Goal: Task Accomplishment & Management: Use online tool/utility

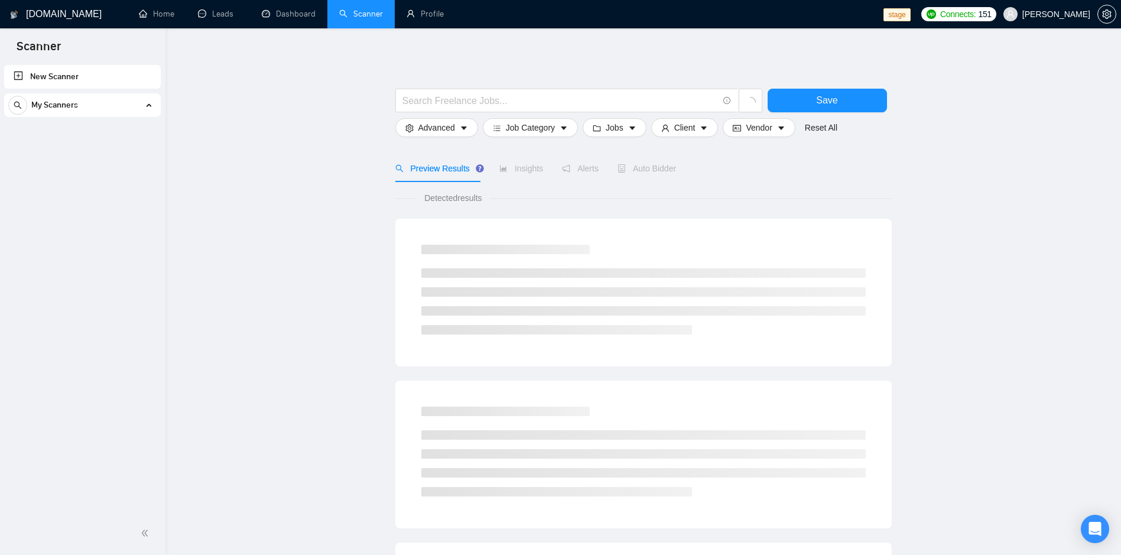
click at [70, 108] on span "My Scanners" at bounding box center [54, 105] width 47 height 24
click at [71, 108] on span "My Scanners" at bounding box center [54, 105] width 47 height 24
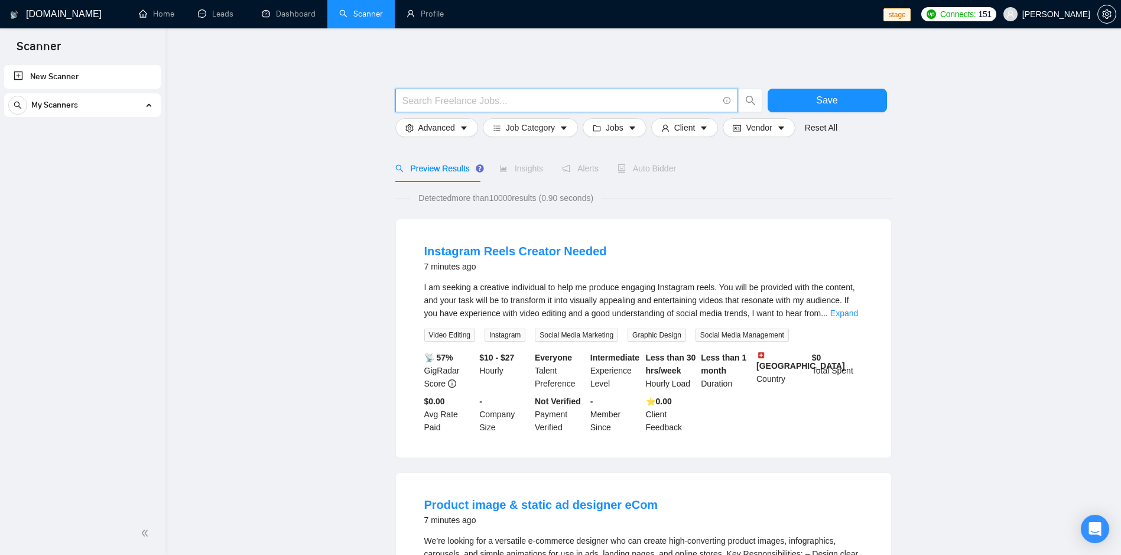
click at [509, 105] on input "text" at bounding box center [561, 100] width 316 height 15
click at [120, 103] on div "My Scanners" at bounding box center [82, 105] width 148 height 24
click at [115, 93] on ul "New Scanner My Scanners" at bounding box center [83, 92] width 166 height 59
click at [134, 104] on div "My Scanners" at bounding box center [82, 105] width 148 height 24
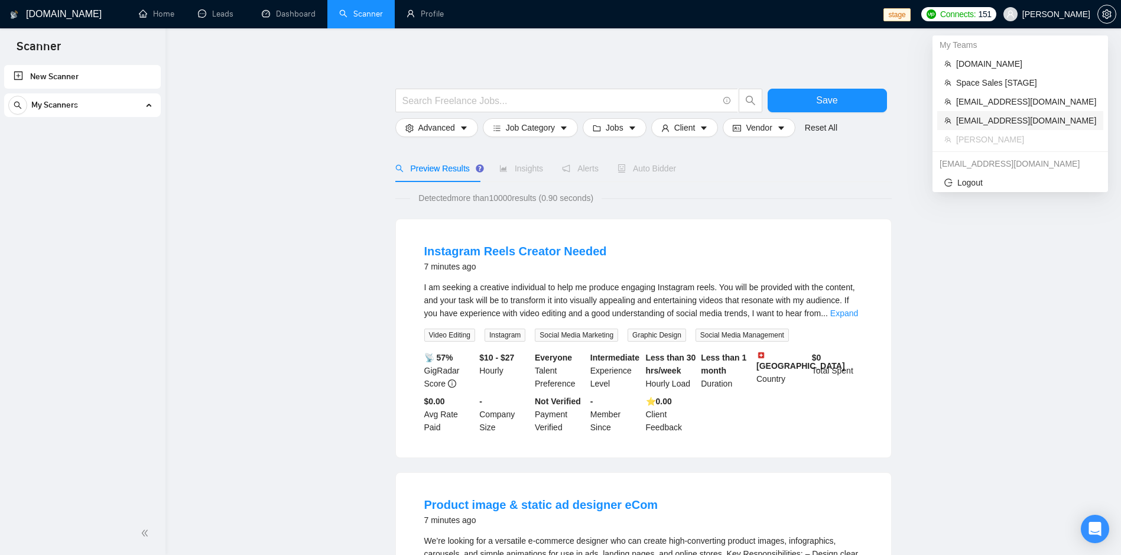
click at [988, 120] on span "[EMAIL_ADDRESS][DOMAIN_NAME]" at bounding box center [1026, 120] width 140 height 13
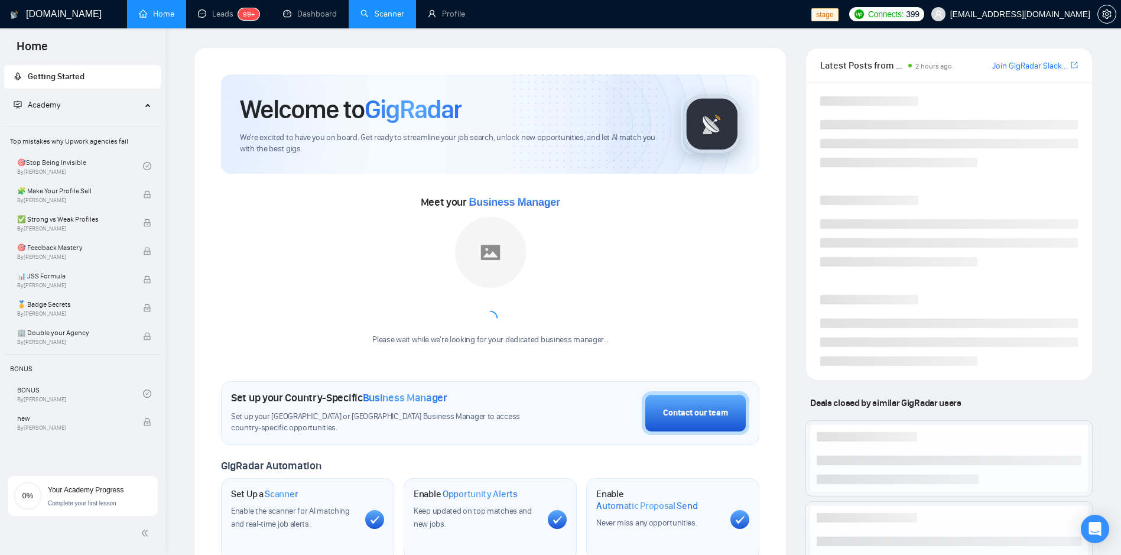
click at [380, 11] on link "Scanner" at bounding box center [383, 14] width 44 height 10
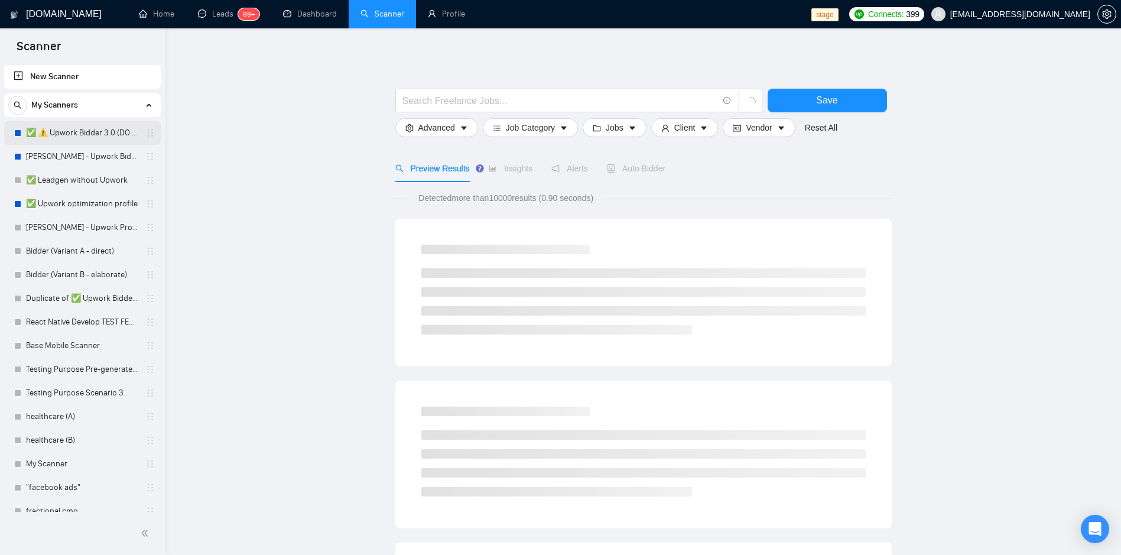
click at [116, 132] on link "✅ ⚠️ Upwork Bidder 3.0 (DO NOT TOUCH)" at bounding box center [82, 133] width 112 height 24
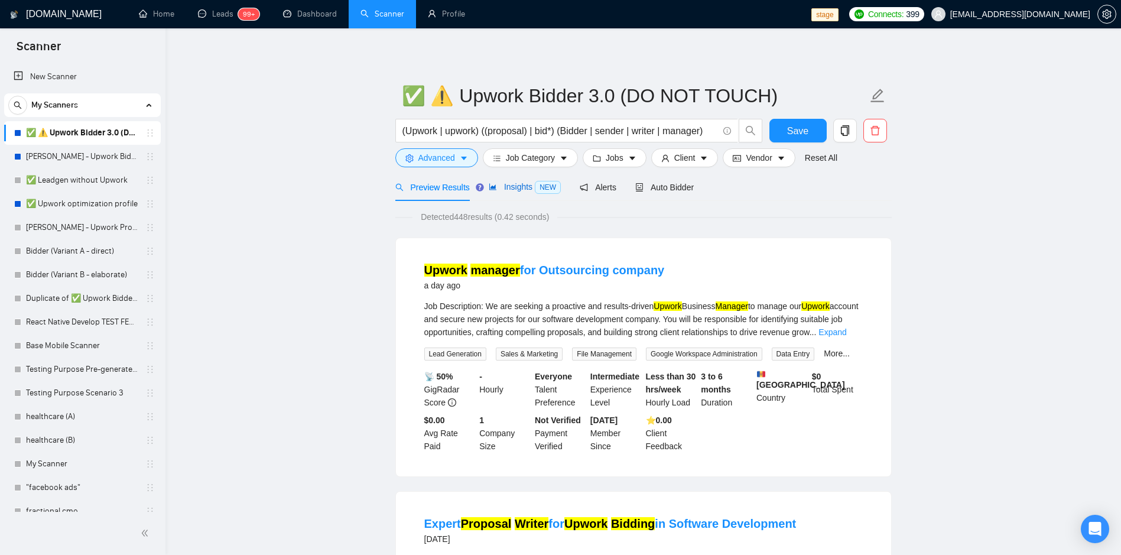
click at [514, 188] on span "Insights NEW" at bounding box center [525, 186] width 72 height 9
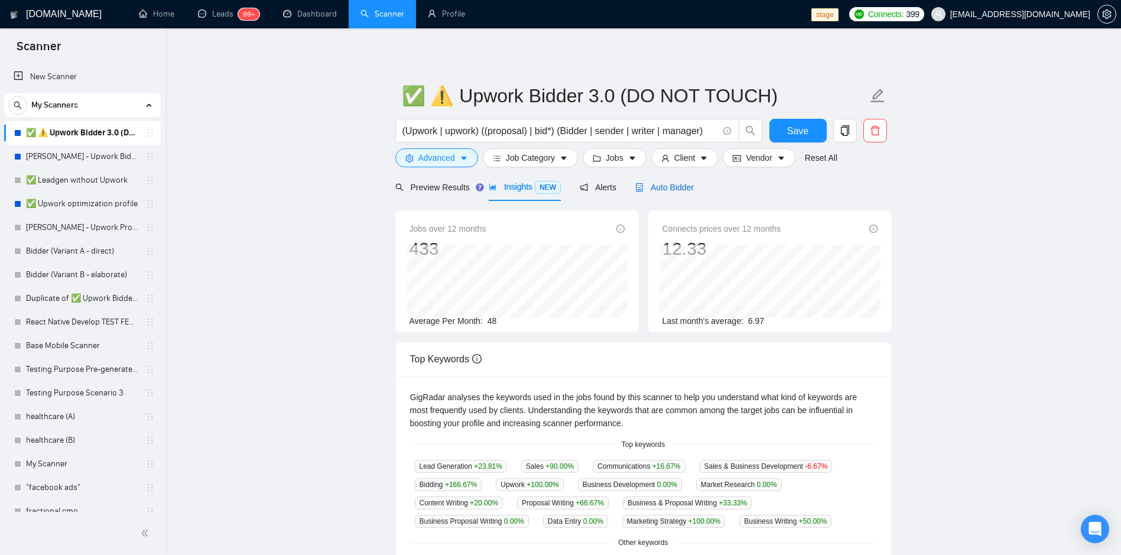
click at [669, 188] on span "Auto Bidder" at bounding box center [664, 187] width 59 height 9
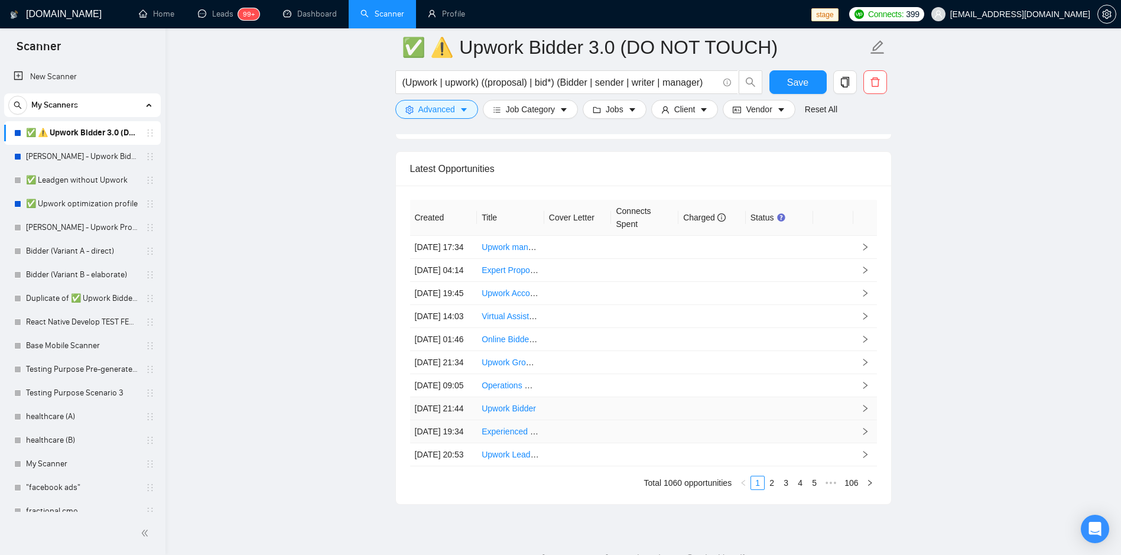
scroll to position [3112, 0]
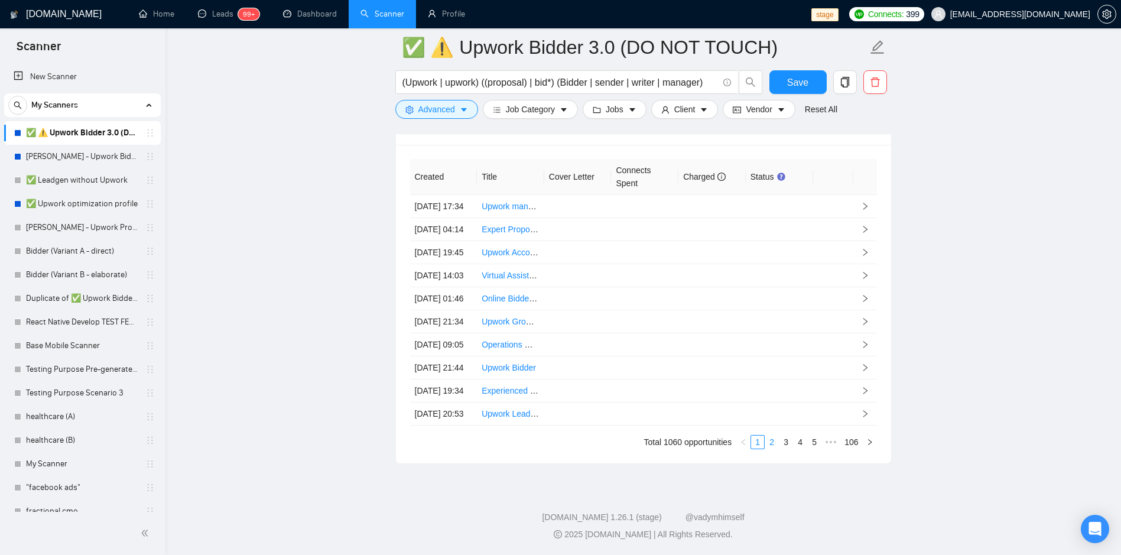
click at [773, 449] on link "2" at bounding box center [771, 442] width 13 height 13
click at [53, 206] on link "✅ Upwork optimization profile" at bounding box center [82, 204] width 112 height 24
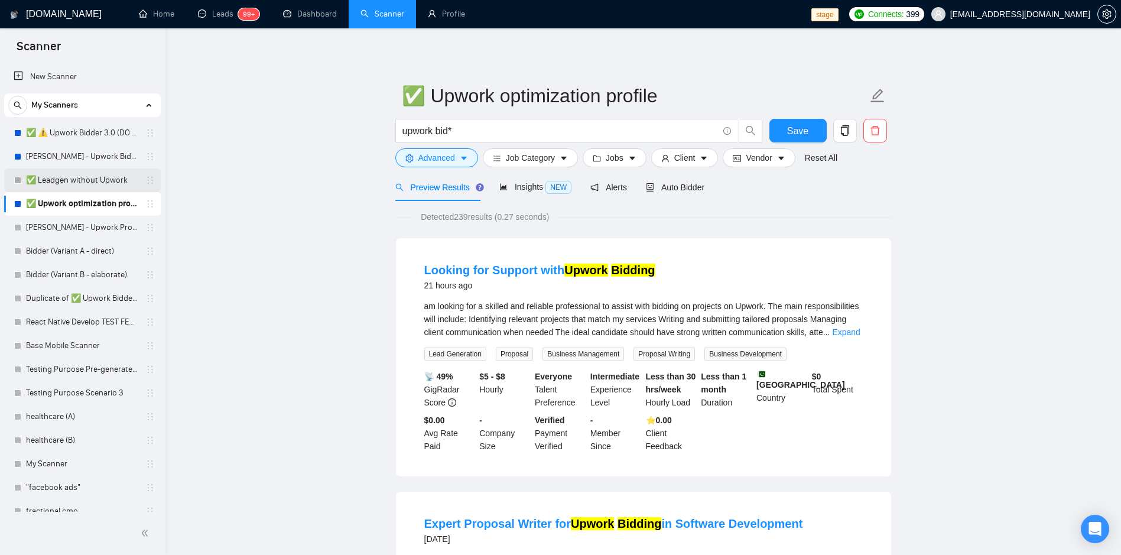
click at [58, 177] on link "✅ Leadgen without Upwork" at bounding box center [82, 180] width 112 height 24
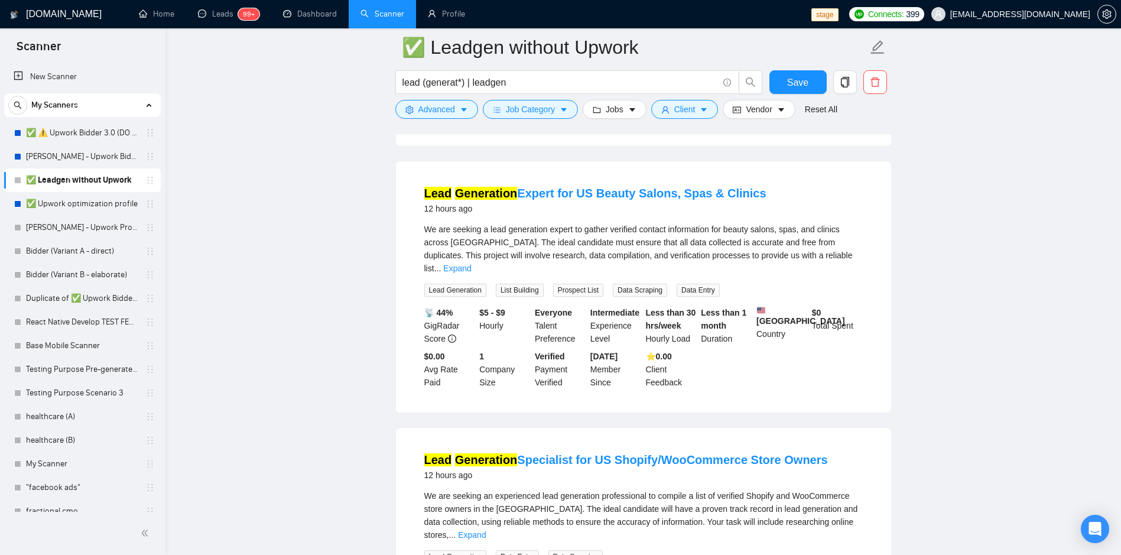
scroll to position [2361, 0]
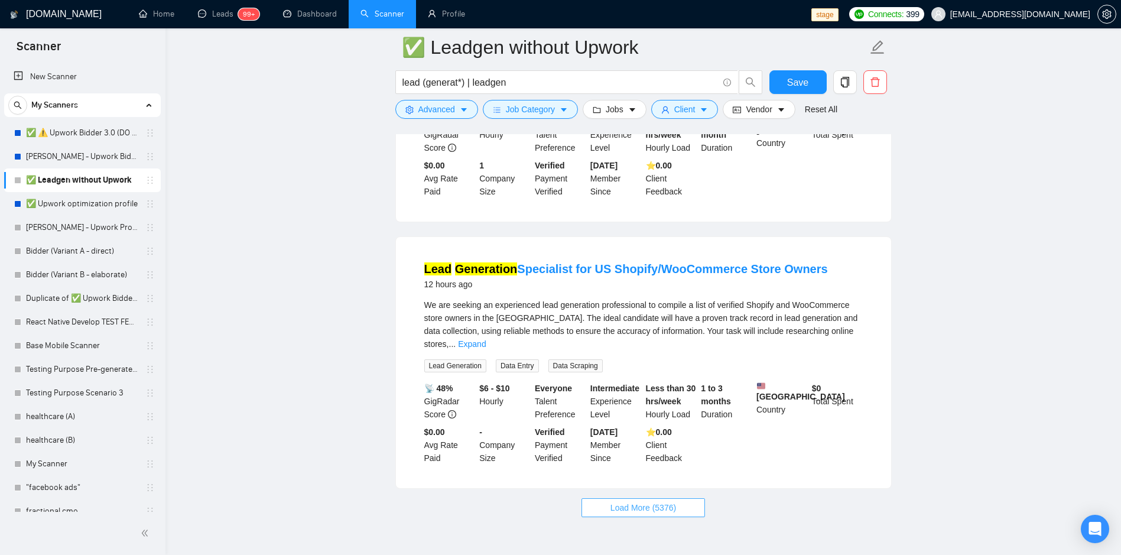
click at [595, 498] on button "Load More (5376)" at bounding box center [644, 507] width 124 height 19
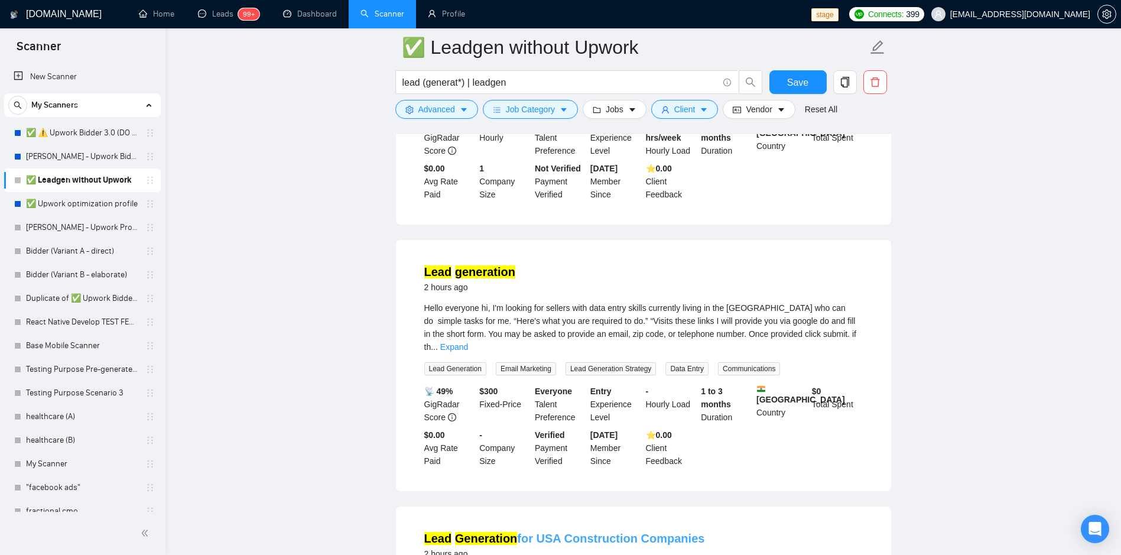
scroll to position [0, 0]
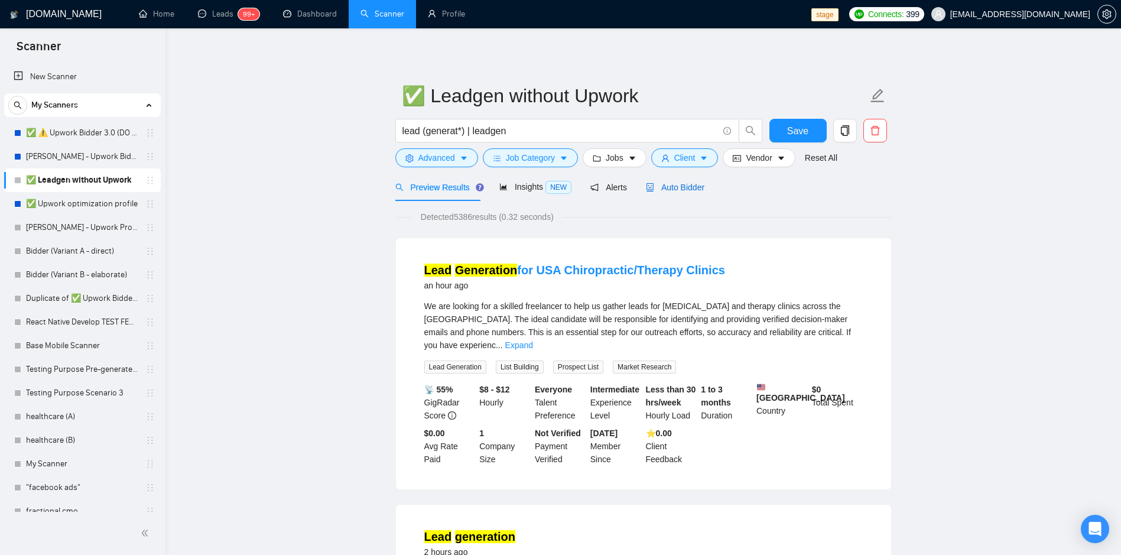
click at [662, 186] on span "Auto Bidder" at bounding box center [675, 187] width 59 height 9
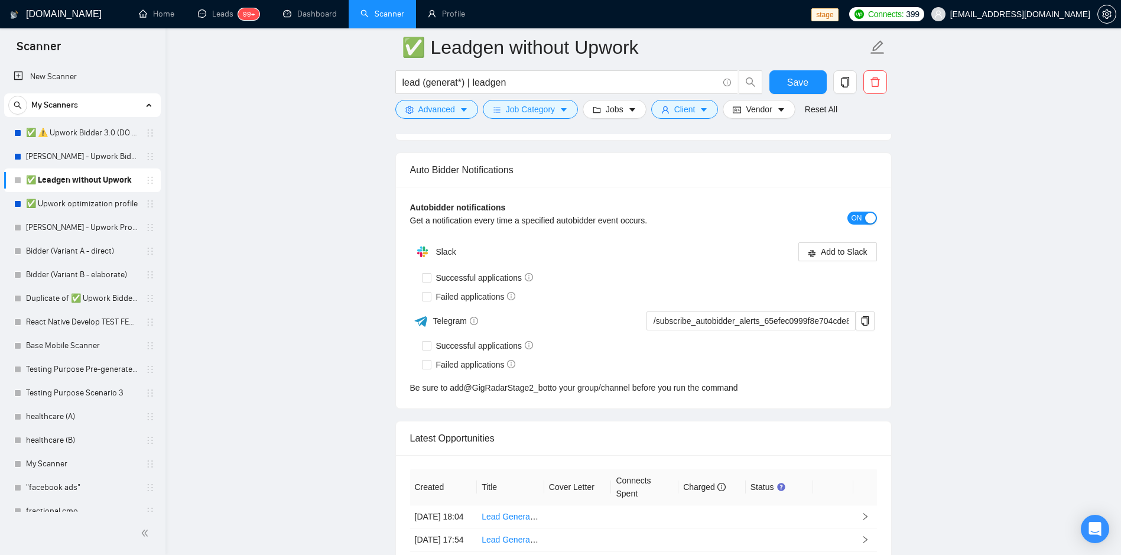
scroll to position [2937, 0]
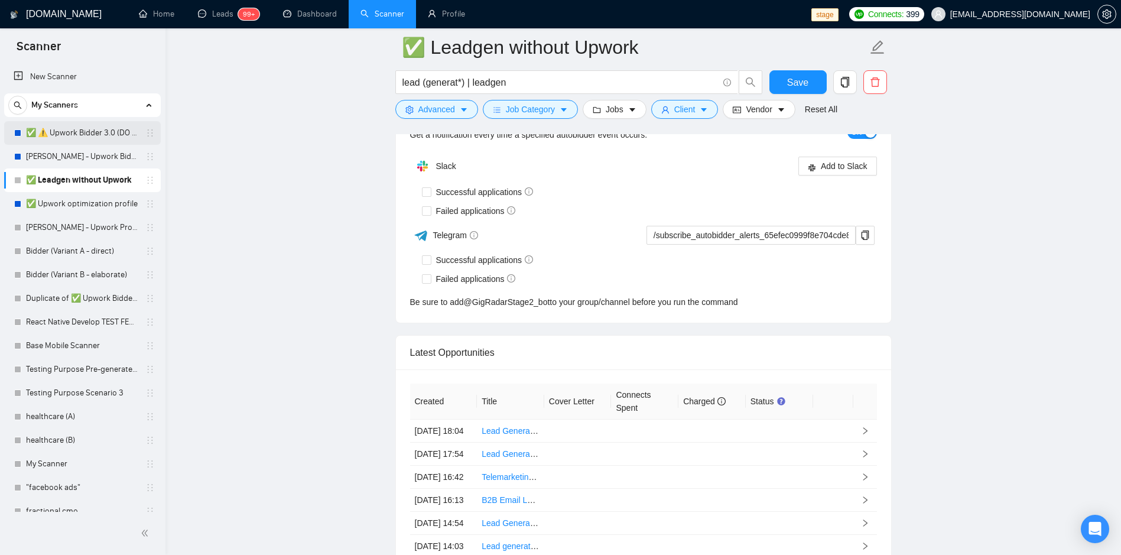
click at [89, 134] on link "✅ ⚠️ Upwork Bidder 3.0 (DO NOT TOUCH)" at bounding box center [82, 133] width 112 height 24
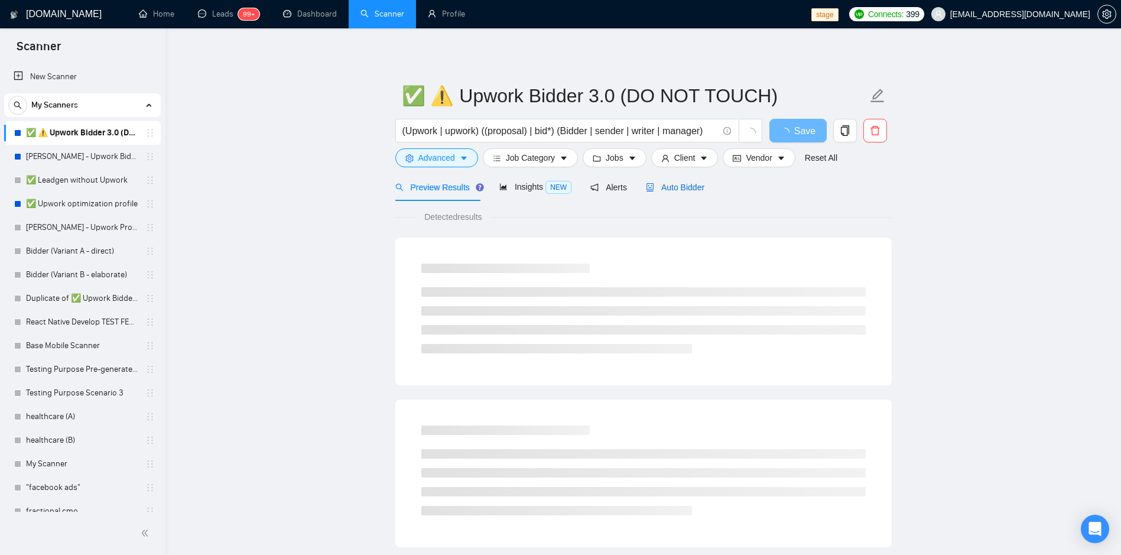
click at [691, 192] on span "Auto Bidder" at bounding box center [675, 187] width 59 height 9
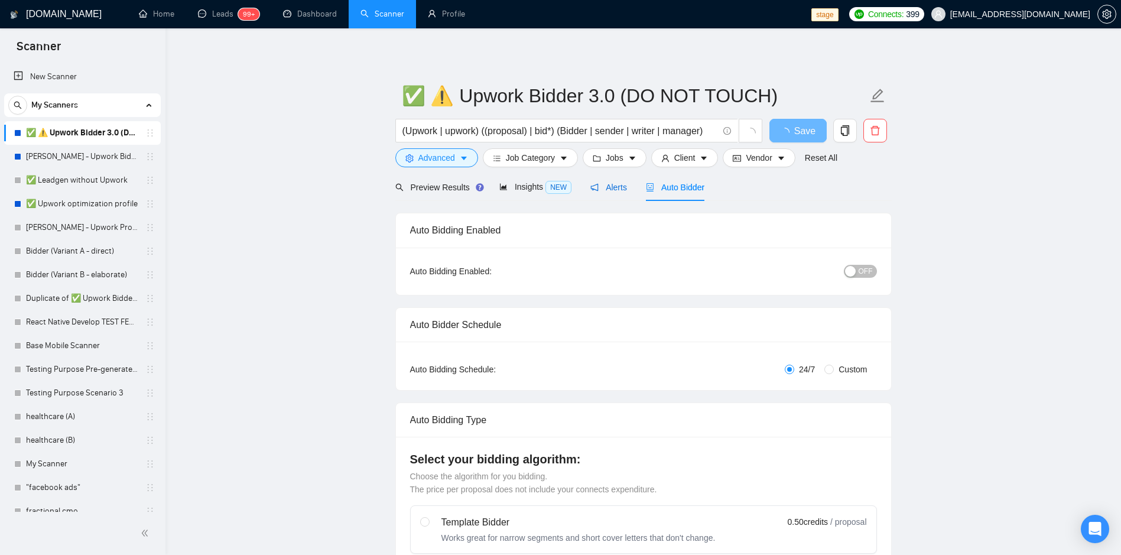
click at [614, 186] on span "Alerts" at bounding box center [609, 187] width 37 height 9
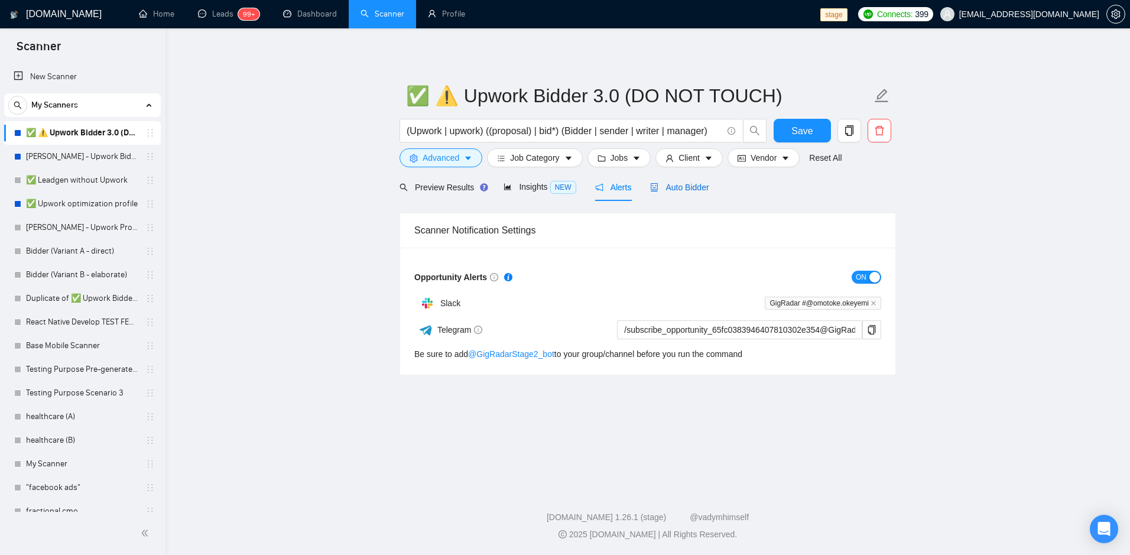
click at [683, 183] on span "Auto Bidder" at bounding box center [679, 187] width 59 height 9
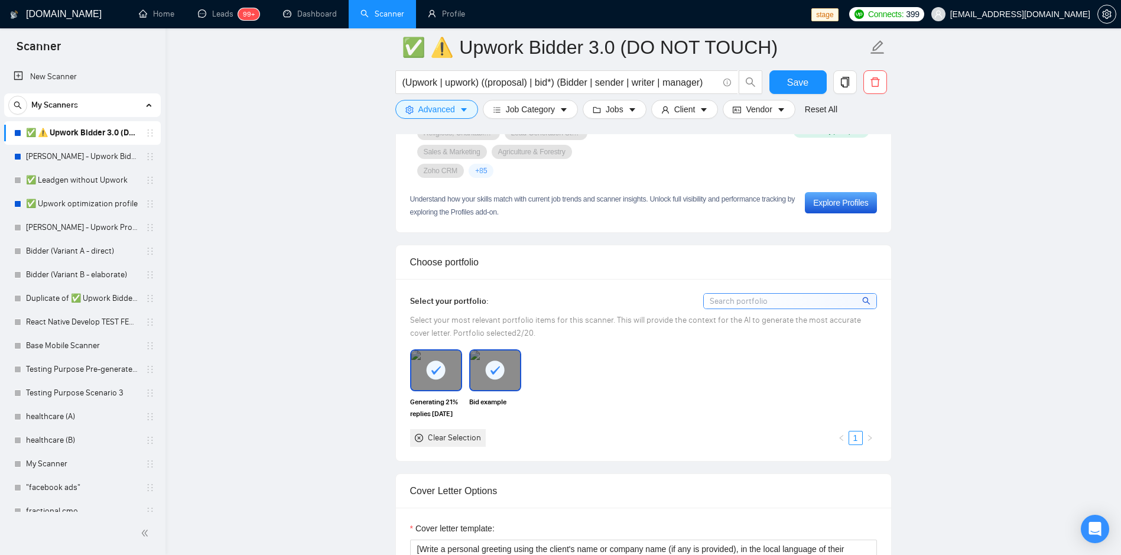
scroll to position [805, 0]
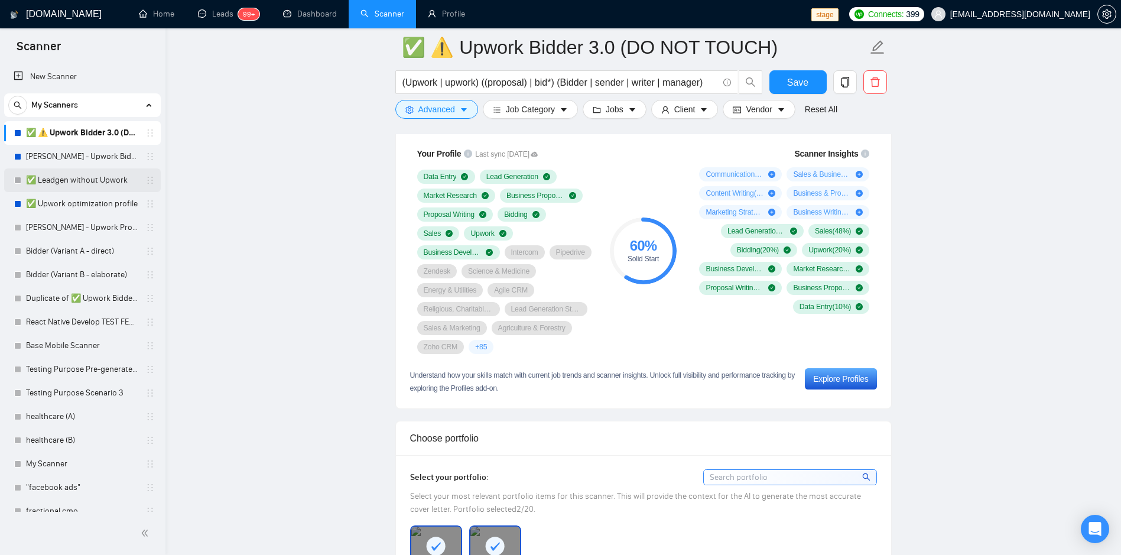
click at [104, 186] on link "✅ Leadgen without Upwork" at bounding box center [82, 180] width 112 height 24
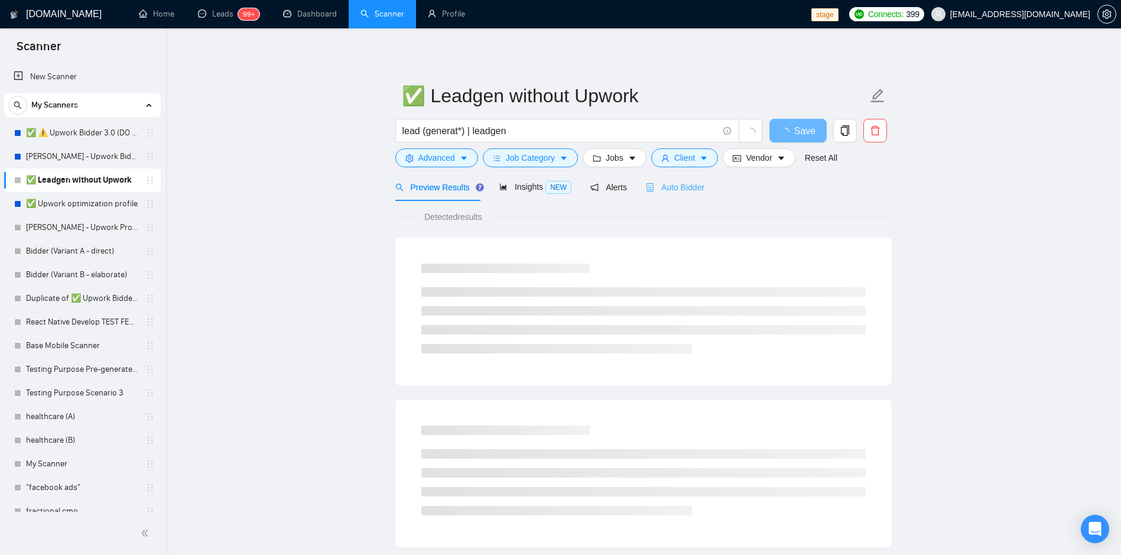
click at [670, 179] on div "Auto Bidder" at bounding box center [675, 187] width 59 height 28
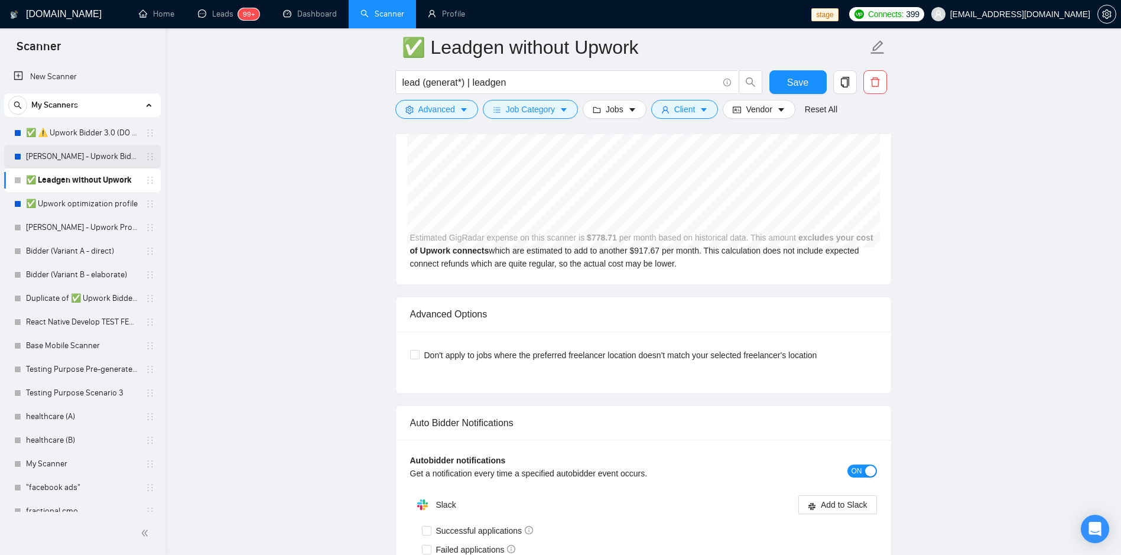
scroll to position [2554, 0]
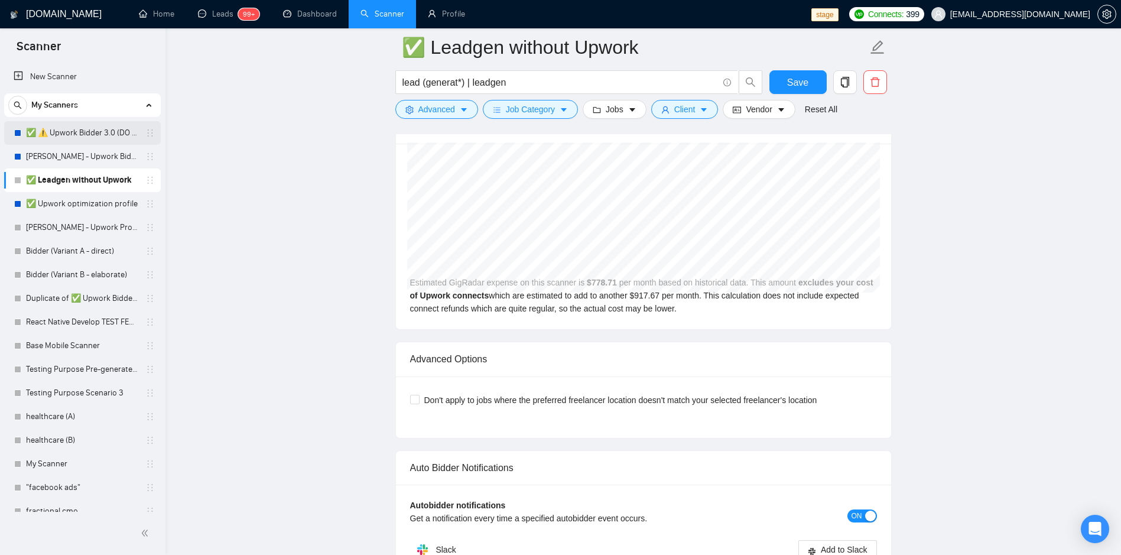
click at [42, 138] on link "✅ ⚠️ Upwork Bidder 3.0 (DO NOT TOUCH)" at bounding box center [82, 133] width 112 height 24
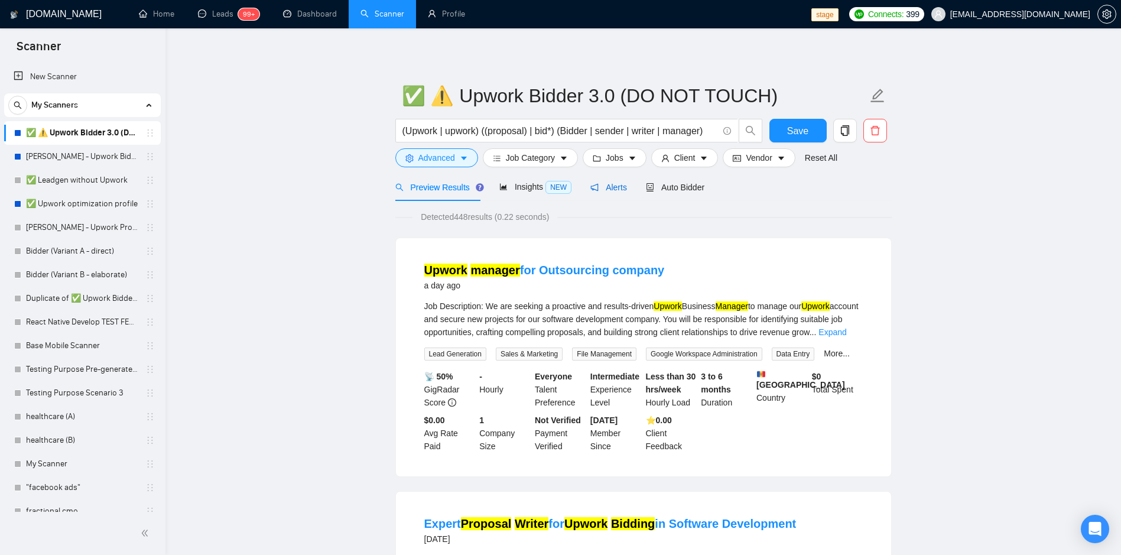
click at [601, 190] on span "Alerts" at bounding box center [609, 187] width 37 height 9
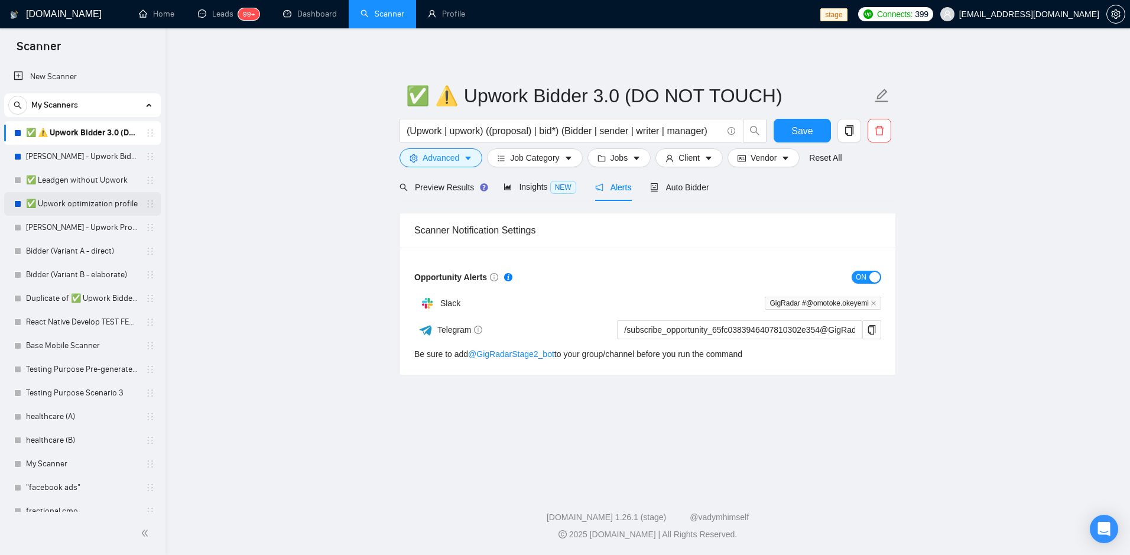
click at [78, 202] on link "✅ Upwork optimization profile" at bounding box center [82, 204] width 112 height 24
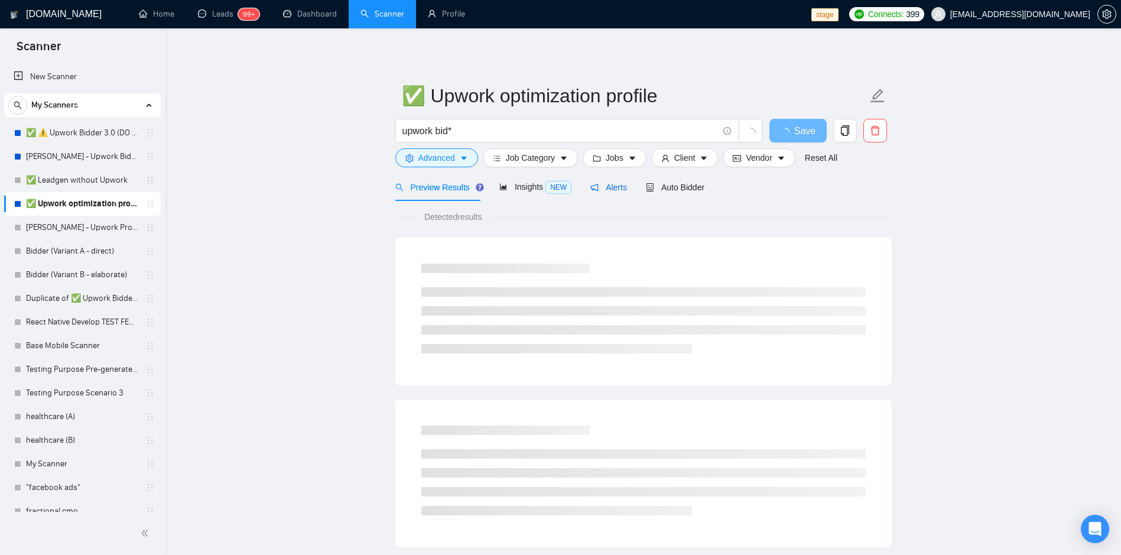
click at [603, 193] on div "Alerts" at bounding box center [609, 187] width 37 height 13
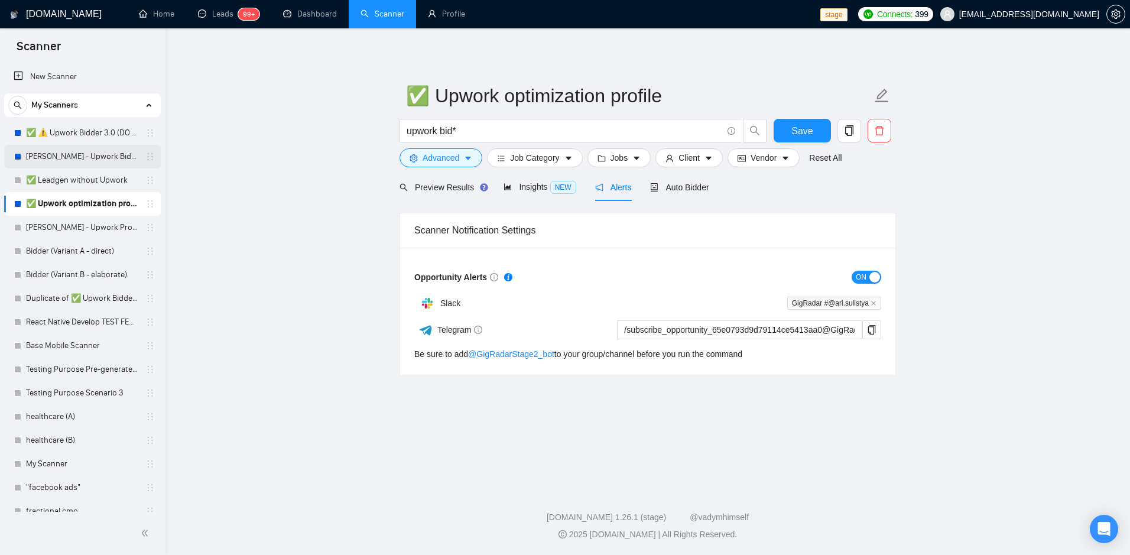
click at [93, 154] on link "[PERSON_NAME] - Upwork Bidder" at bounding box center [82, 157] width 112 height 24
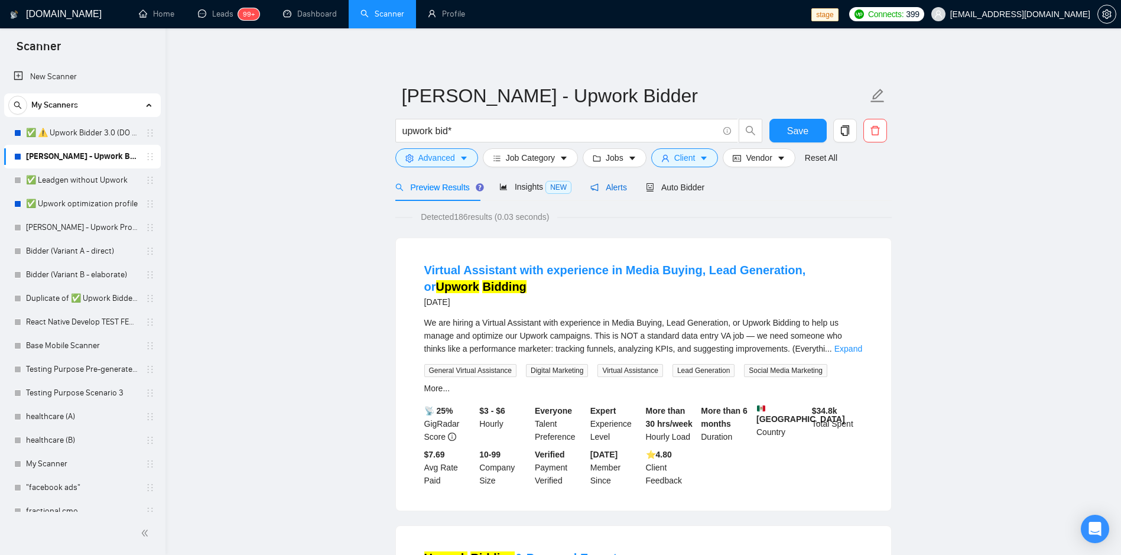
click at [616, 189] on span "Alerts" at bounding box center [609, 187] width 37 height 9
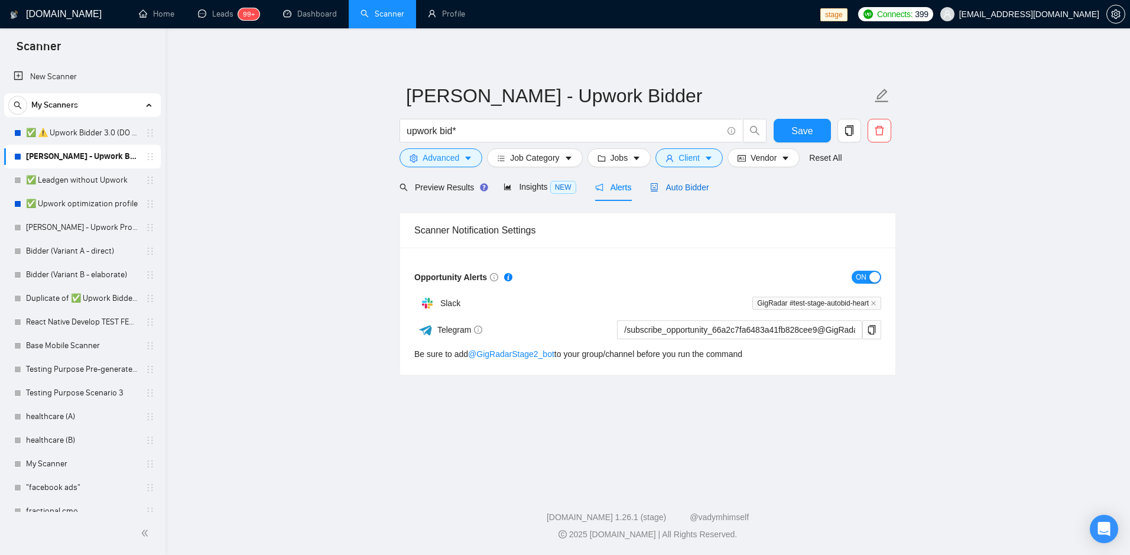
click at [664, 186] on span "Auto Bidder" at bounding box center [679, 187] width 59 height 9
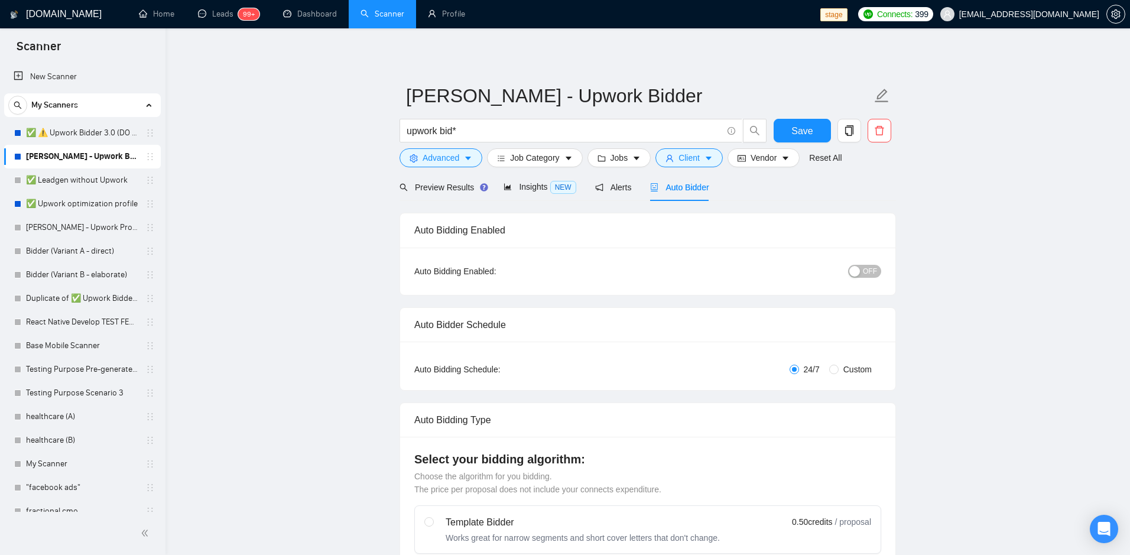
checkbox input "true"
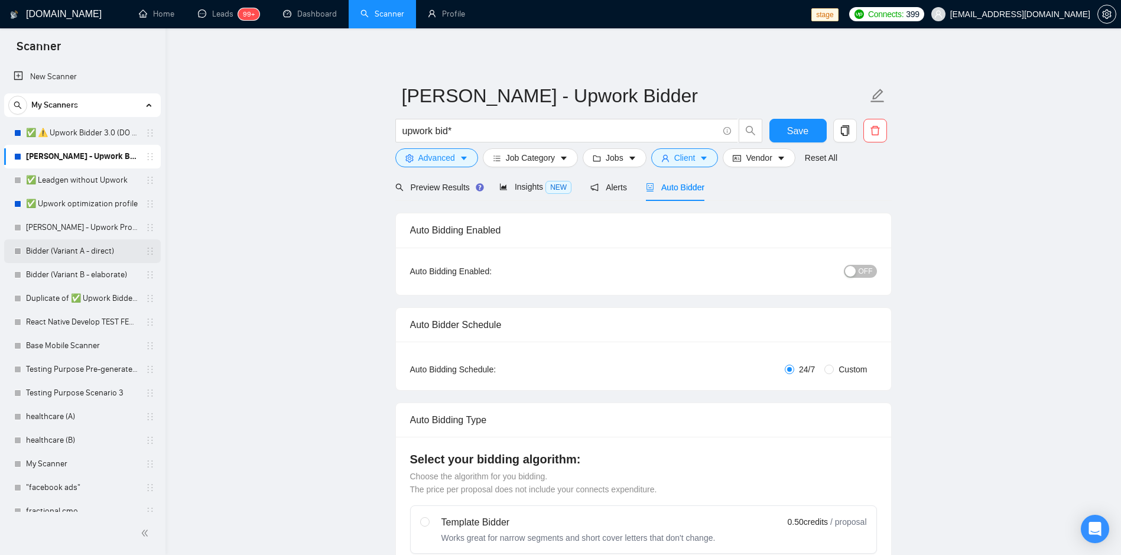
click at [51, 249] on link "Bidder (Variant A - direct)" at bounding box center [82, 251] width 112 height 24
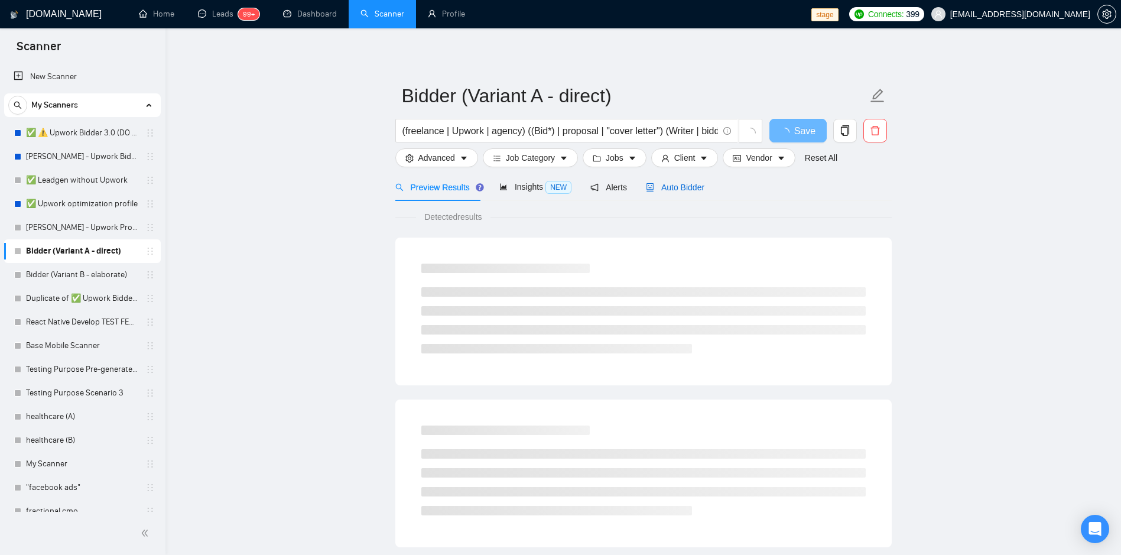
click at [686, 187] on span "Auto Bidder" at bounding box center [675, 187] width 59 height 9
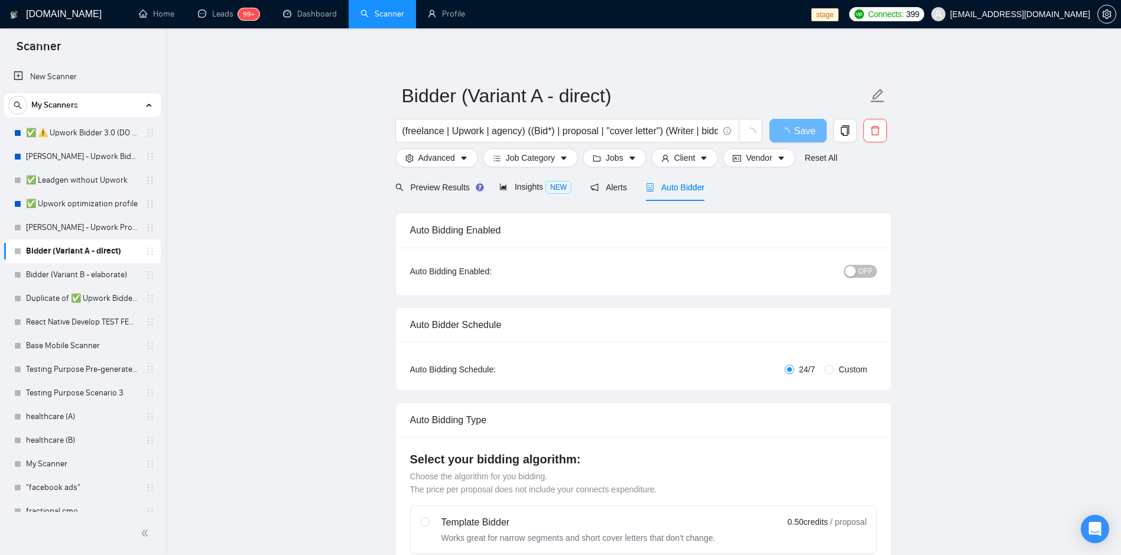
radio input "false"
radio input "true"
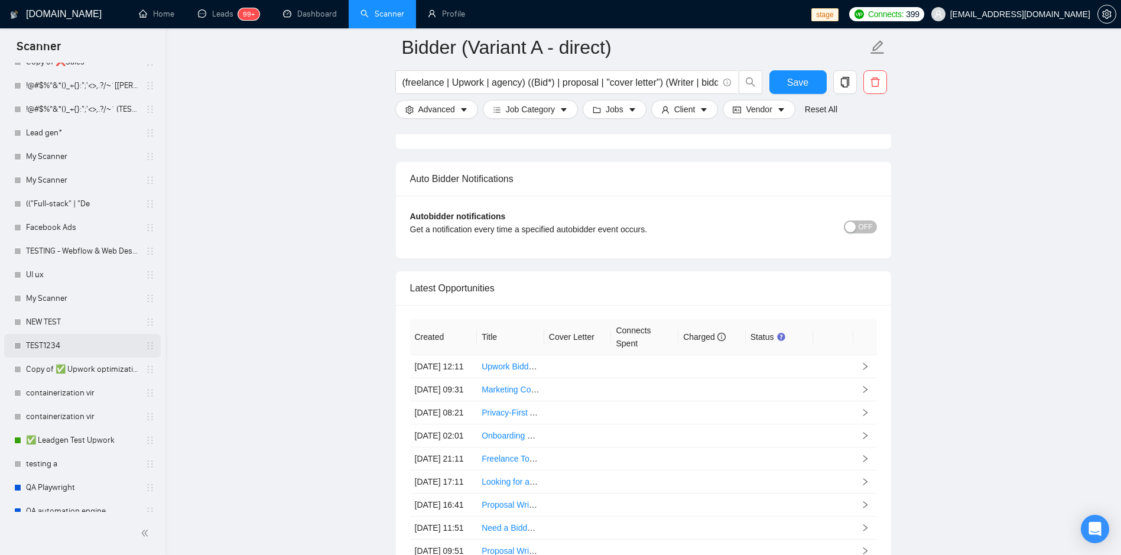
scroll to position [1241, 0]
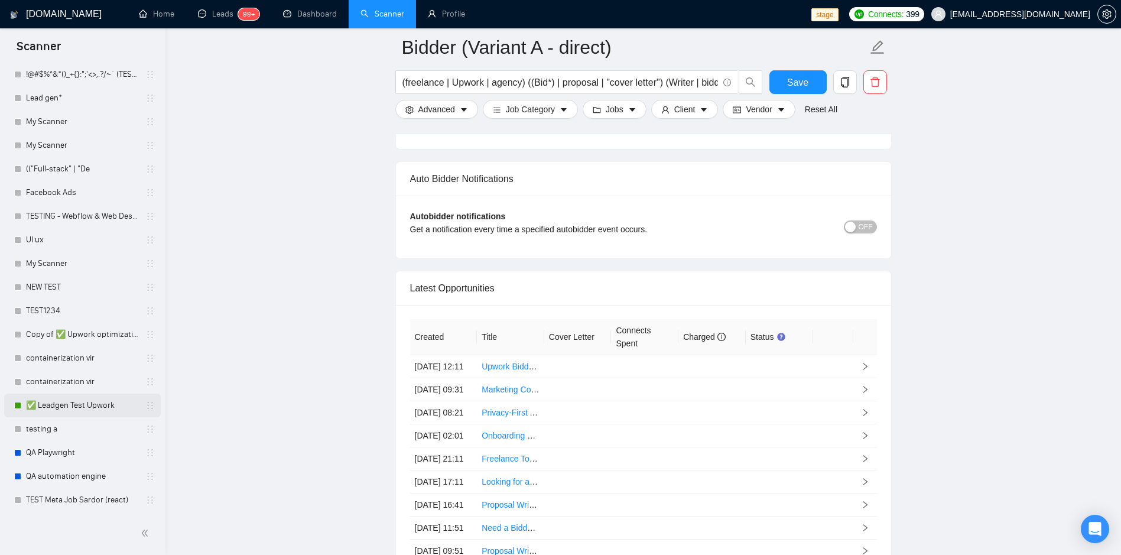
click at [148, 409] on icon "holder" at bounding box center [150, 405] width 5 height 7
click at [98, 404] on link "✅ Leadgen Test Upwork" at bounding box center [82, 406] width 112 height 24
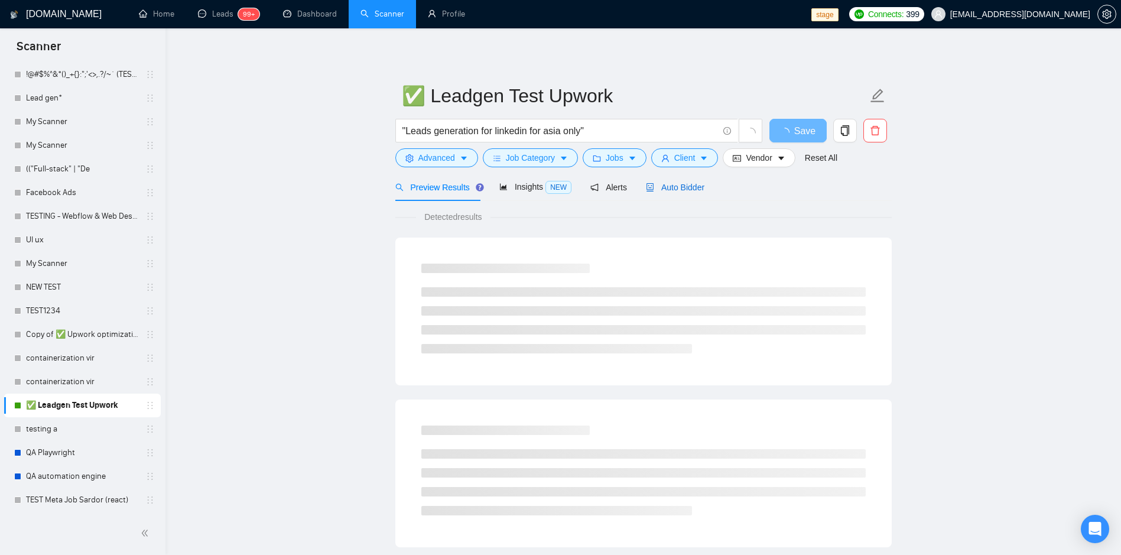
click at [682, 186] on span "Auto Bidder" at bounding box center [675, 187] width 59 height 9
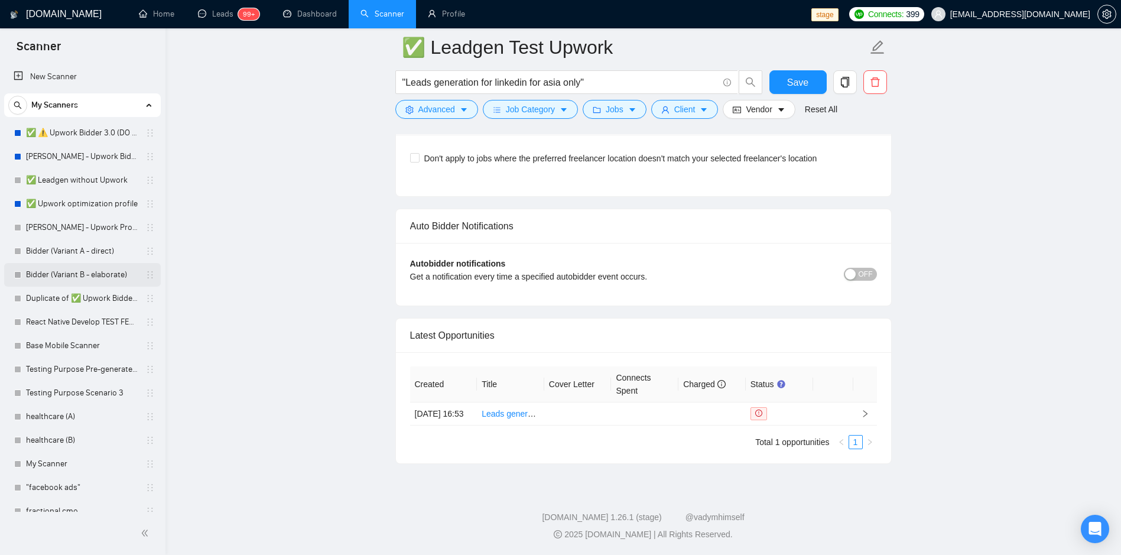
click at [79, 272] on link "Bidder (Variant B - elaborate)" at bounding box center [82, 275] width 112 height 24
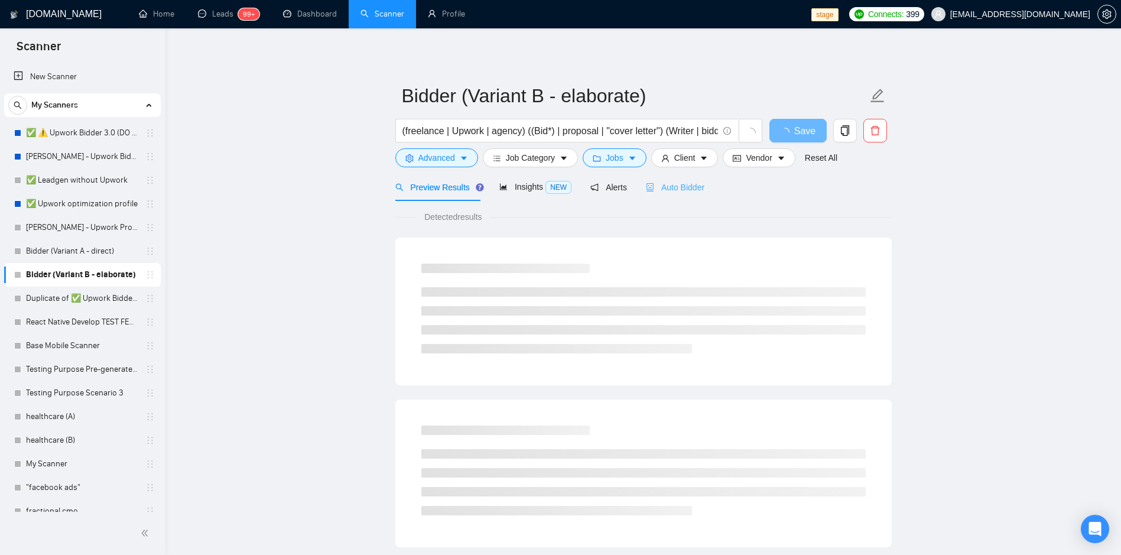
click at [681, 195] on div "Auto Bidder" at bounding box center [675, 187] width 59 height 28
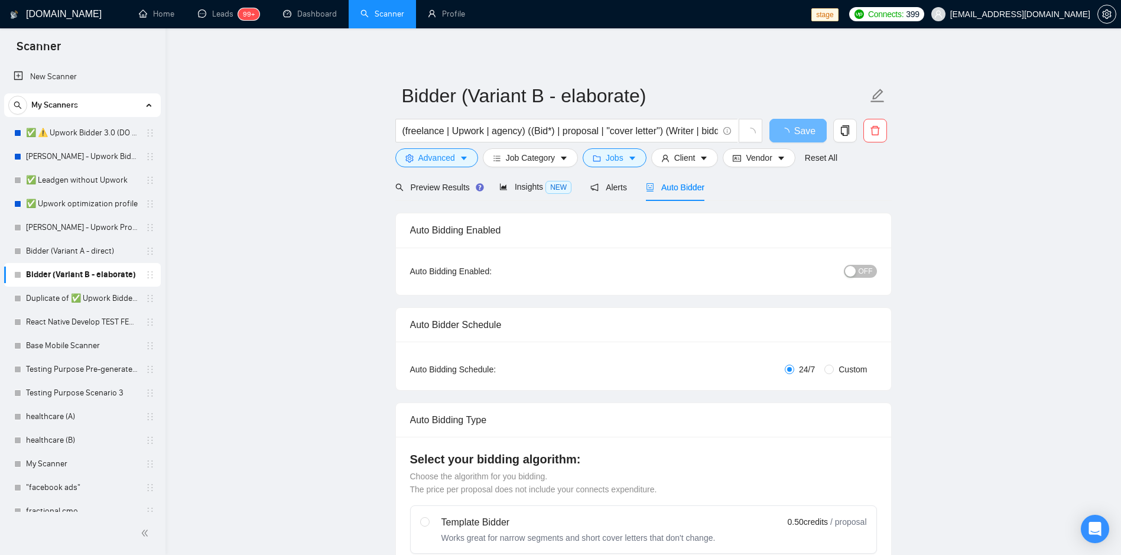
radio input "false"
radio input "true"
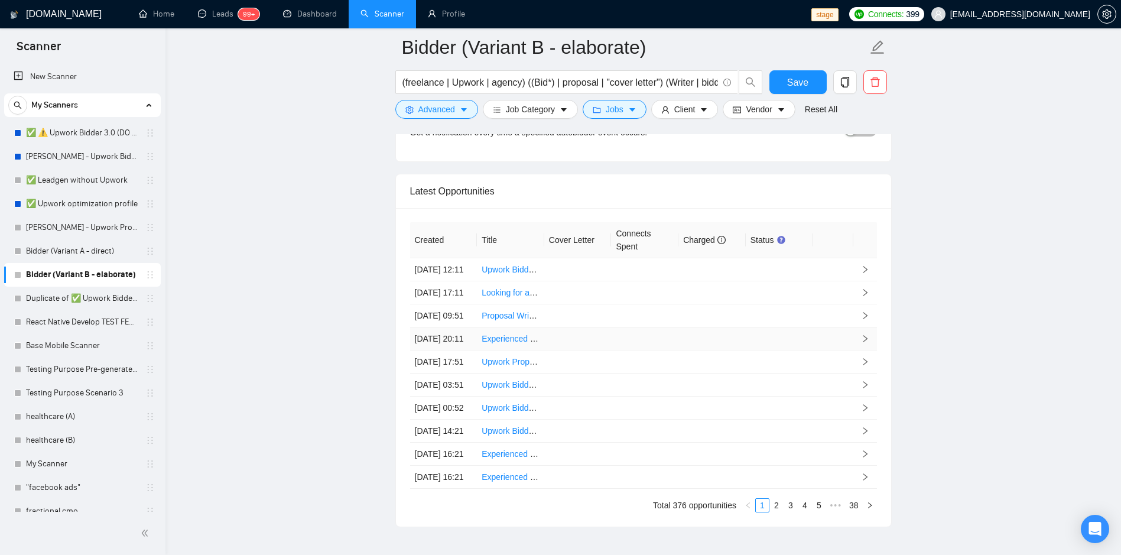
scroll to position [3121, 0]
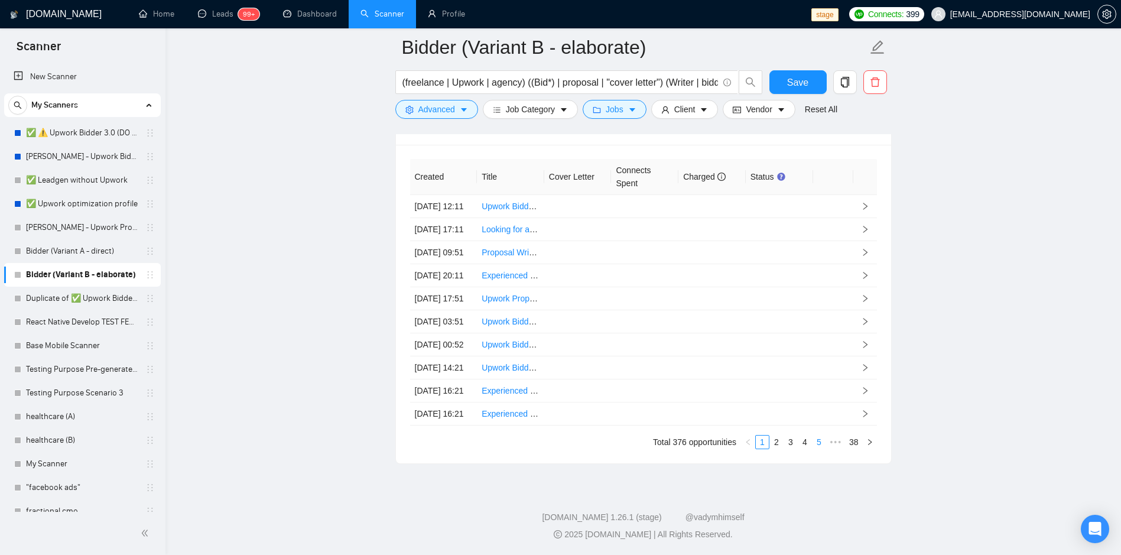
click at [815, 449] on link "5" at bounding box center [819, 442] width 13 height 13
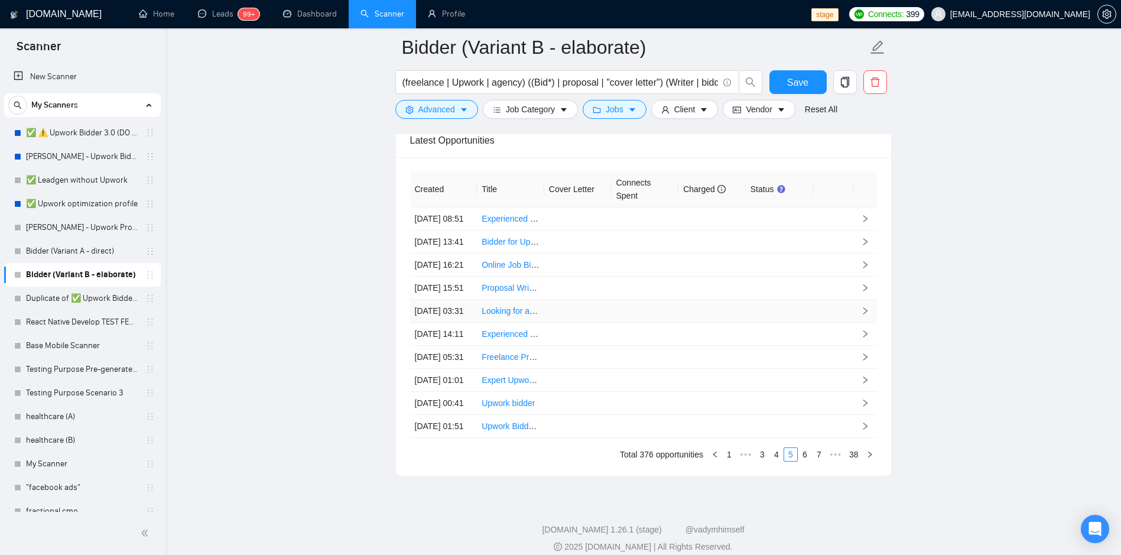
scroll to position [2979, 0]
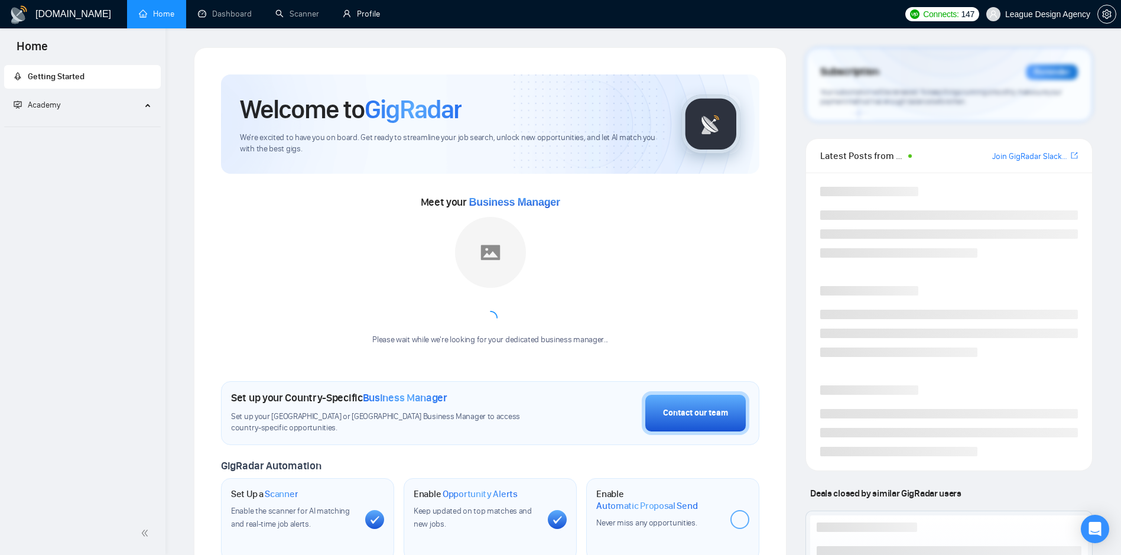
click at [361, 17] on link "Profile" at bounding box center [361, 14] width 37 height 10
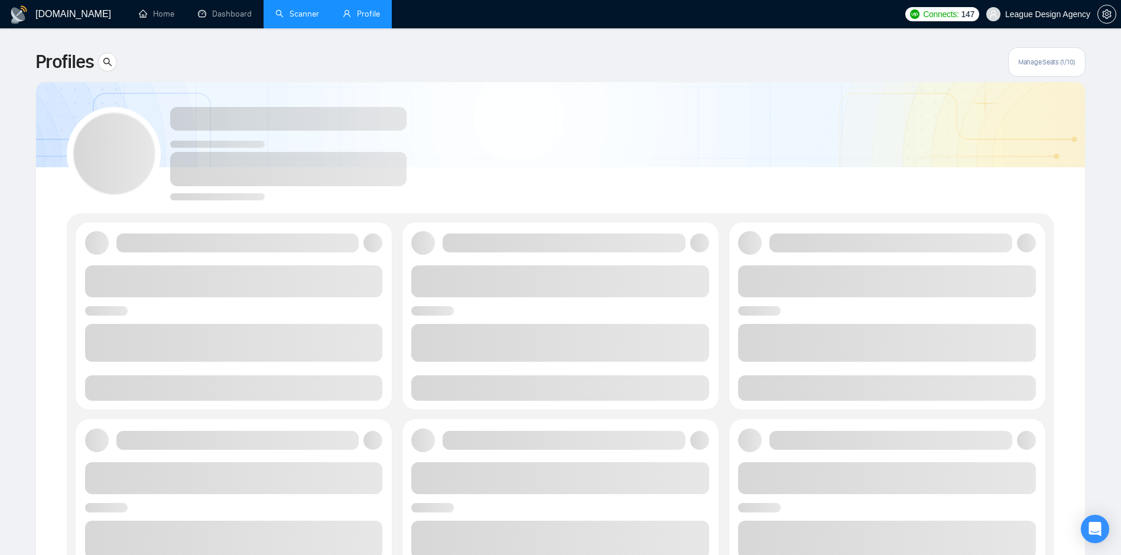
click at [282, 19] on link "Scanner" at bounding box center [297, 14] width 44 height 10
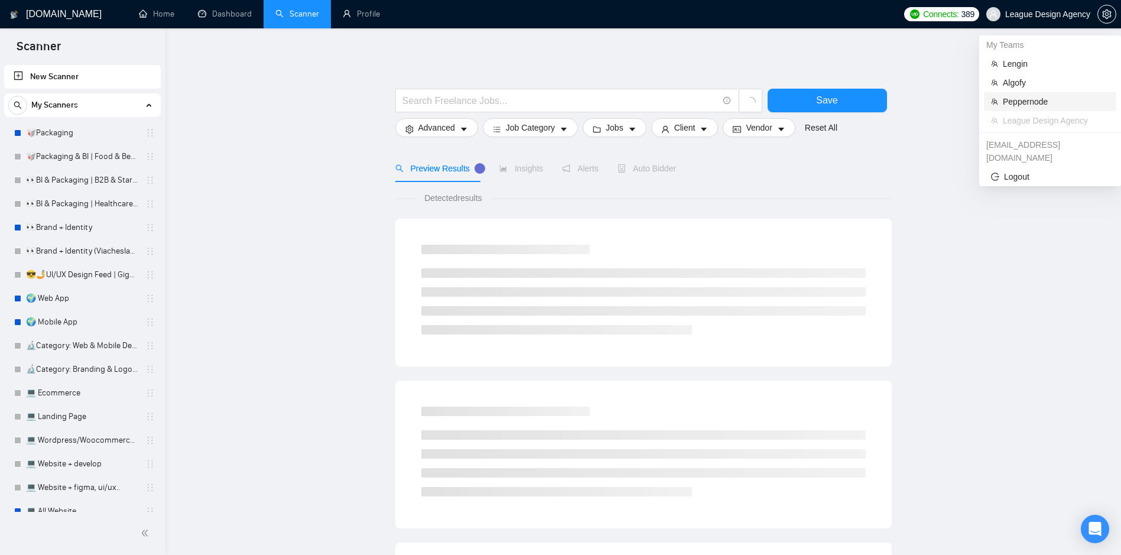
click at [1018, 98] on span "Peppernode" at bounding box center [1056, 101] width 106 height 13
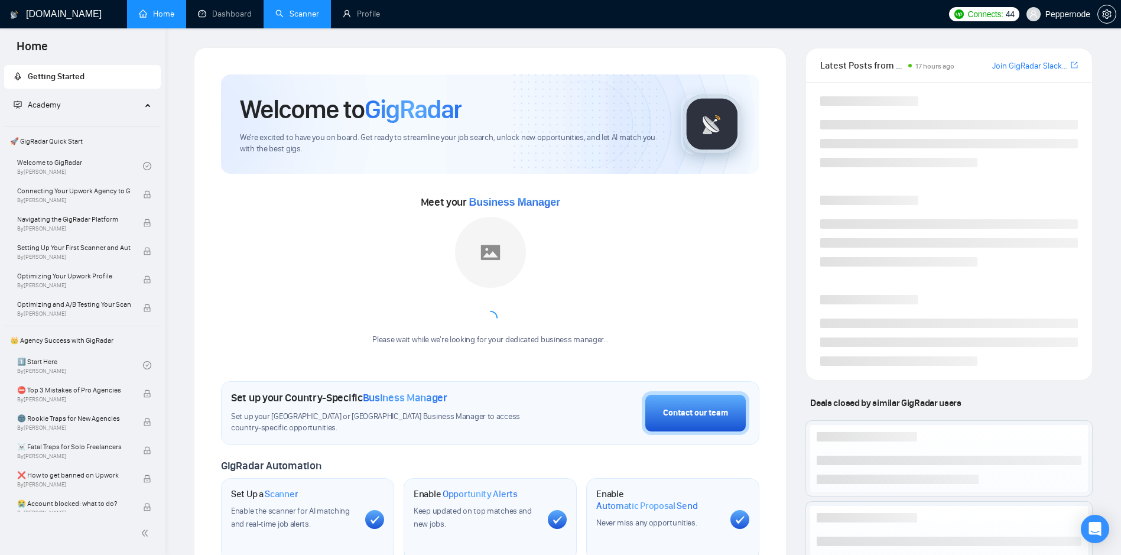
click at [307, 19] on link "Scanner" at bounding box center [297, 14] width 44 height 10
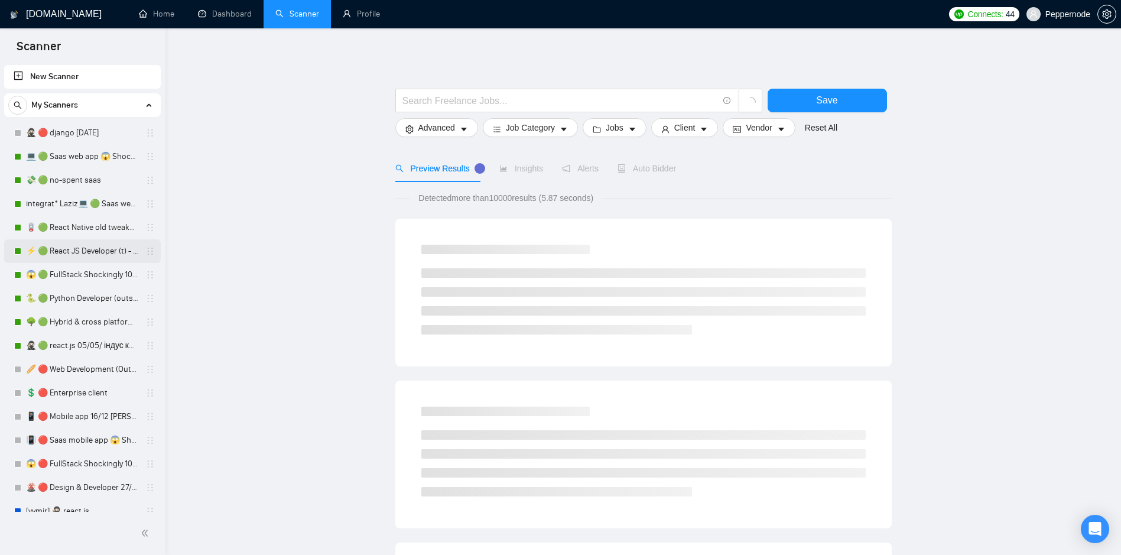
click at [70, 257] on link "⚡ 🟢 React JS Developer (t) - short 24/03" at bounding box center [82, 251] width 112 height 24
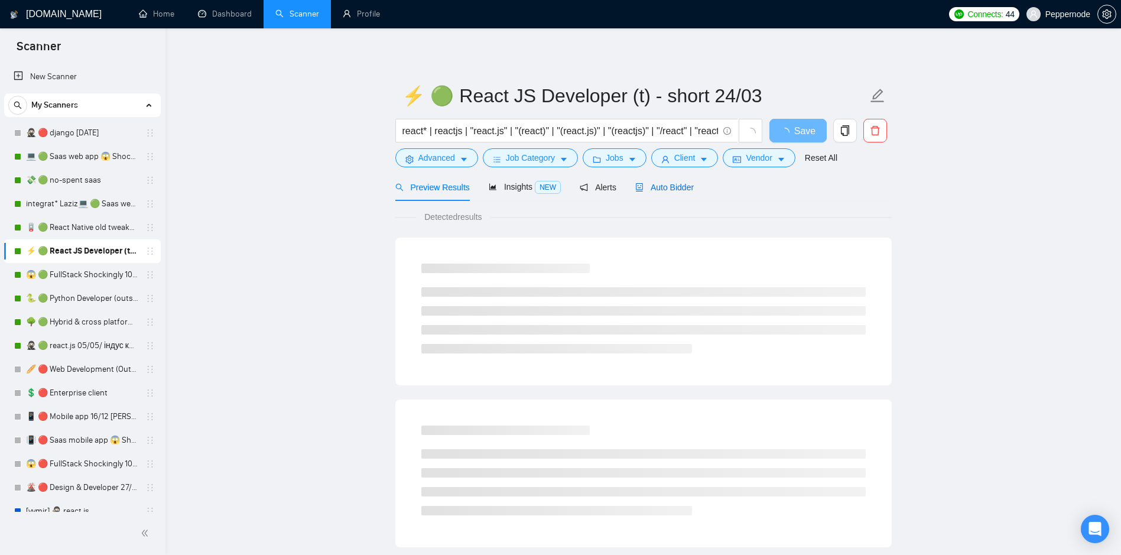
click at [666, 185] on span "Auto Bidder" at bounding box center [664, 187] width 59 height 9
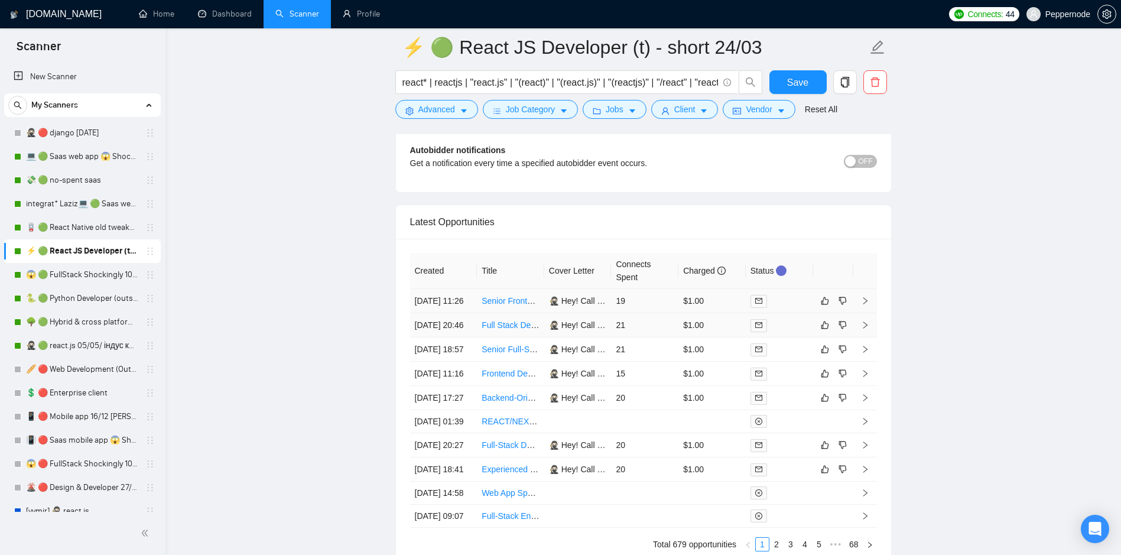
scroll to position [2908, 0]
click at [860, 302] on td at bounding box center [866, 299] width 24 height 24
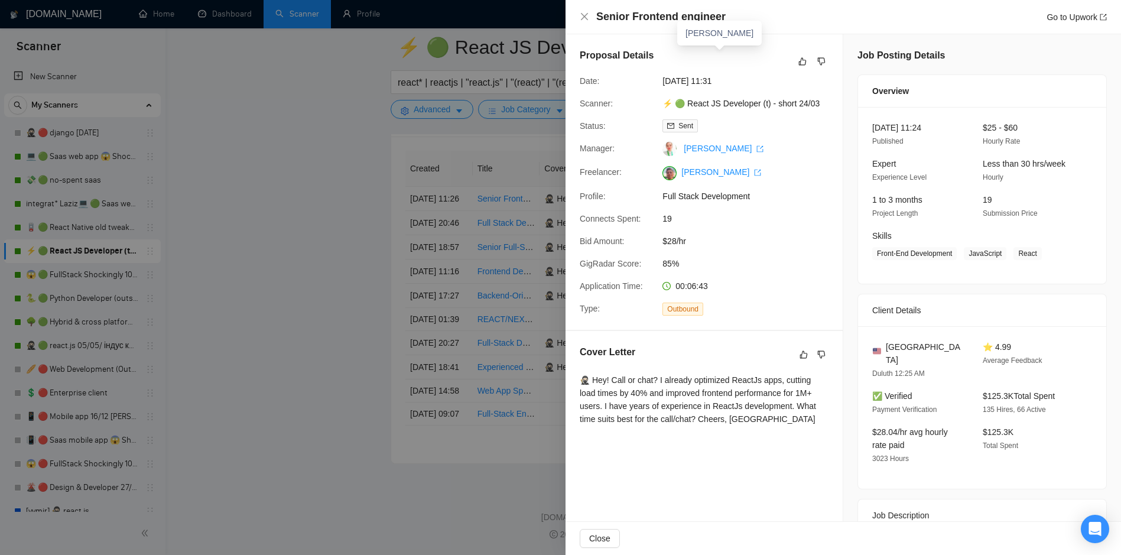
scroll to position [3121, 0]
click at [587, 18] on icon "close" at bounding box center [584, 16] width 9 height 9
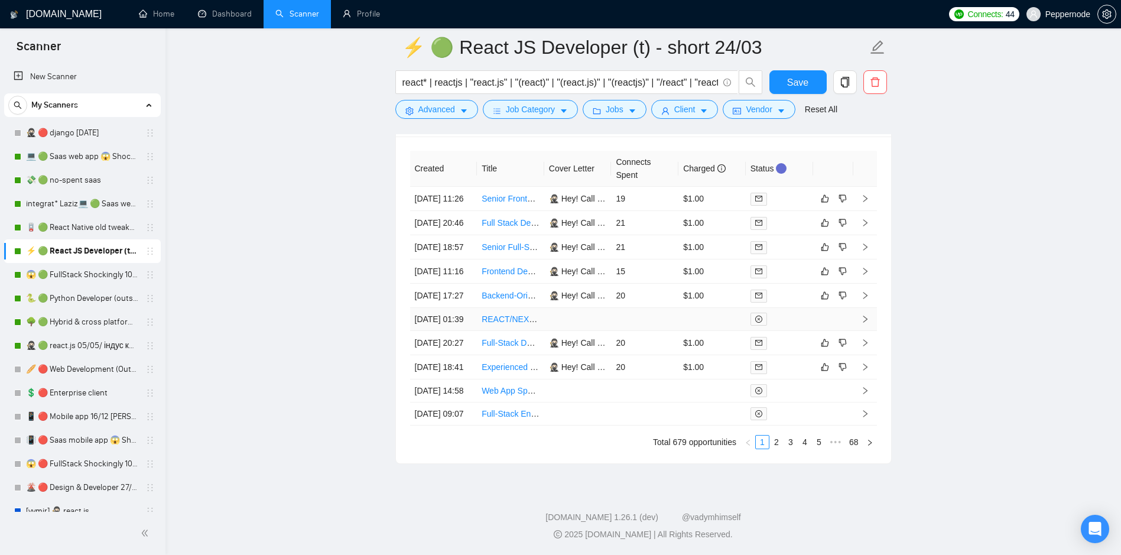
click at [574, 308] on td at bounding box center [577, 319] width 67 height 23
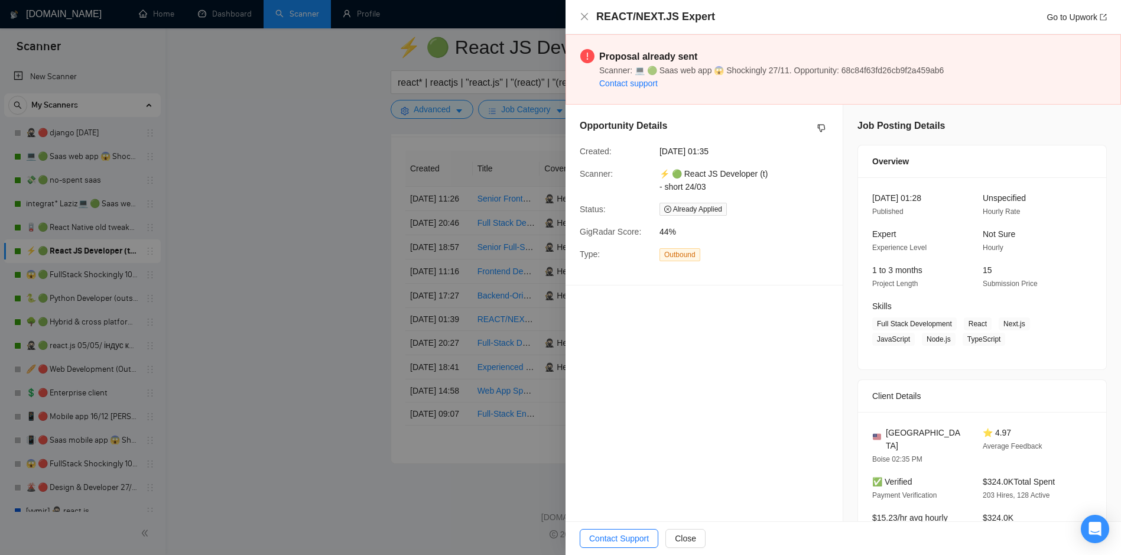
click at [591, 17] on div "REACT/NEXT.JS Expert Go to Upwork" at bounding box center [843, 16] width 527 height 15
click at [576, 9] on div "REACT/NEXT.JS Expert Go to Upwork" at bounding box center [844, 17] width 556 height 34
click at [582, 15] on icon "close" at bounding box center [584, 16] width 9 height 9
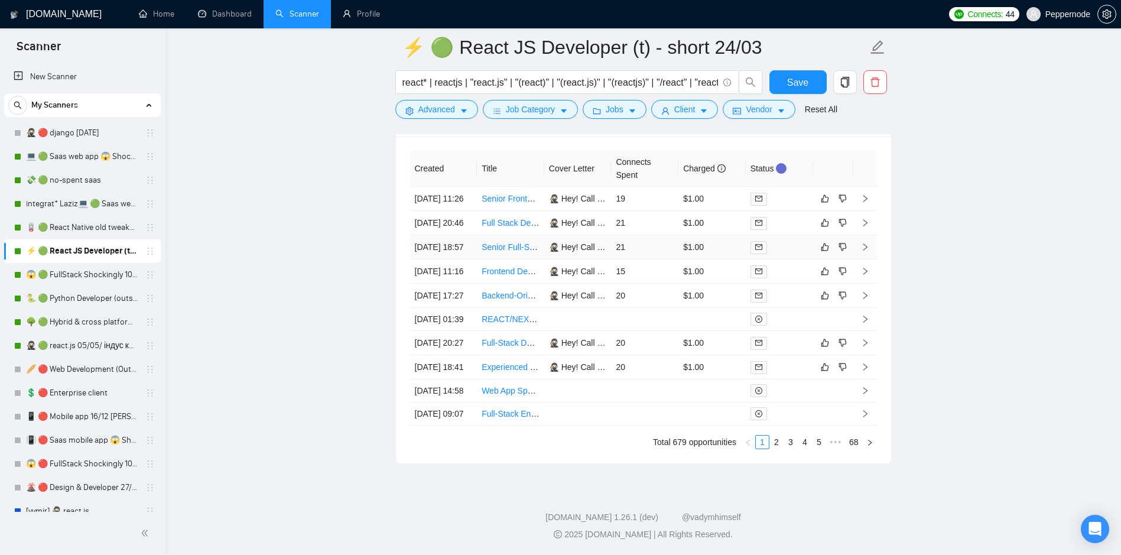
scroll to position [3050, 0]
click at [778, 449] on link "2" at bounding box center [776, 442] width 13 height 13
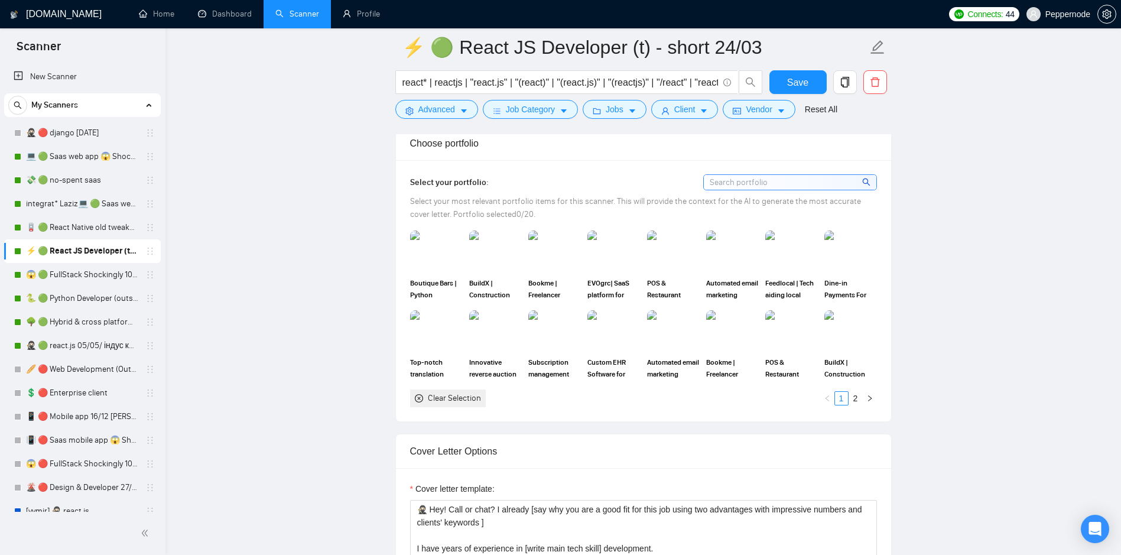
scroll to position [1144, 0]
